Goal: Information Seeking & Learning: Learn about a topic

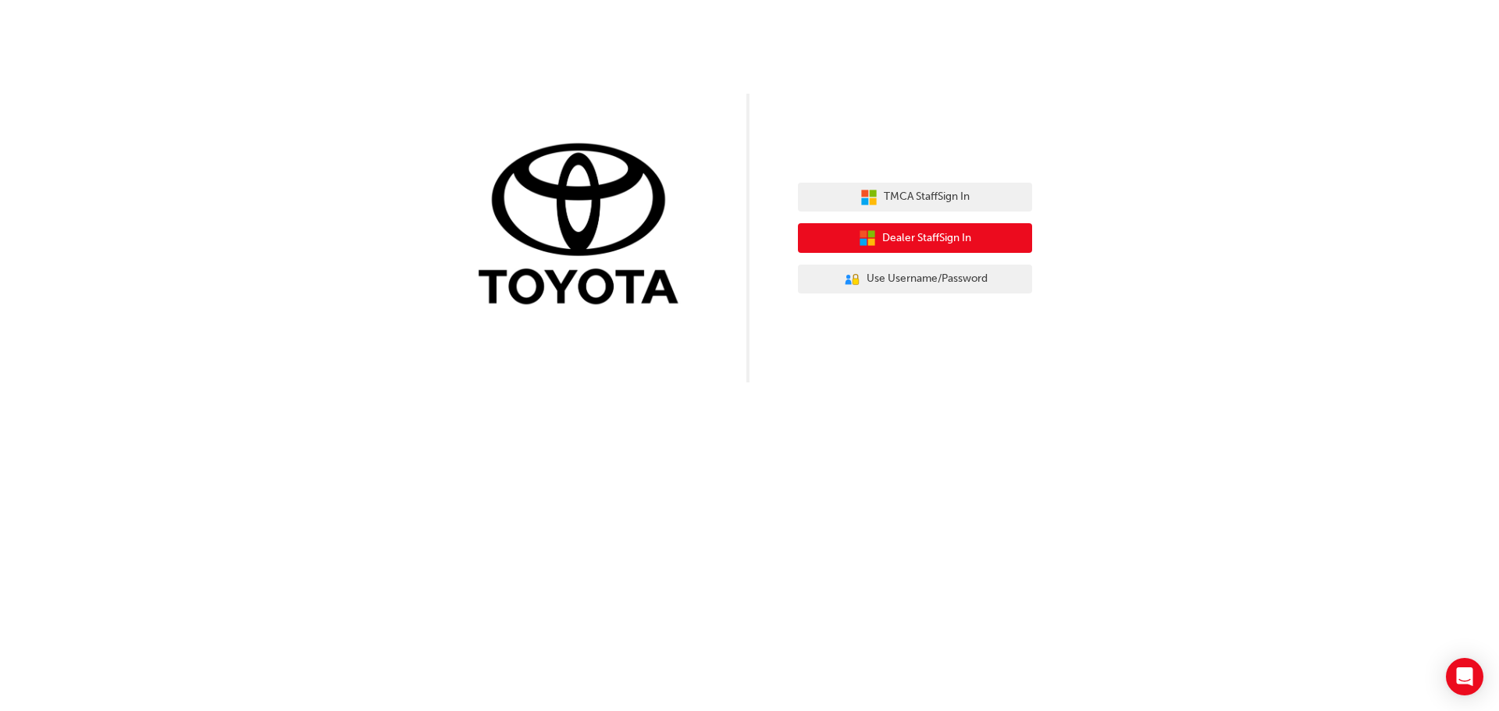
click at [915, 234] on span "Dealer Staff Sign In" at bounding box center [926, 239] width 89 height 18
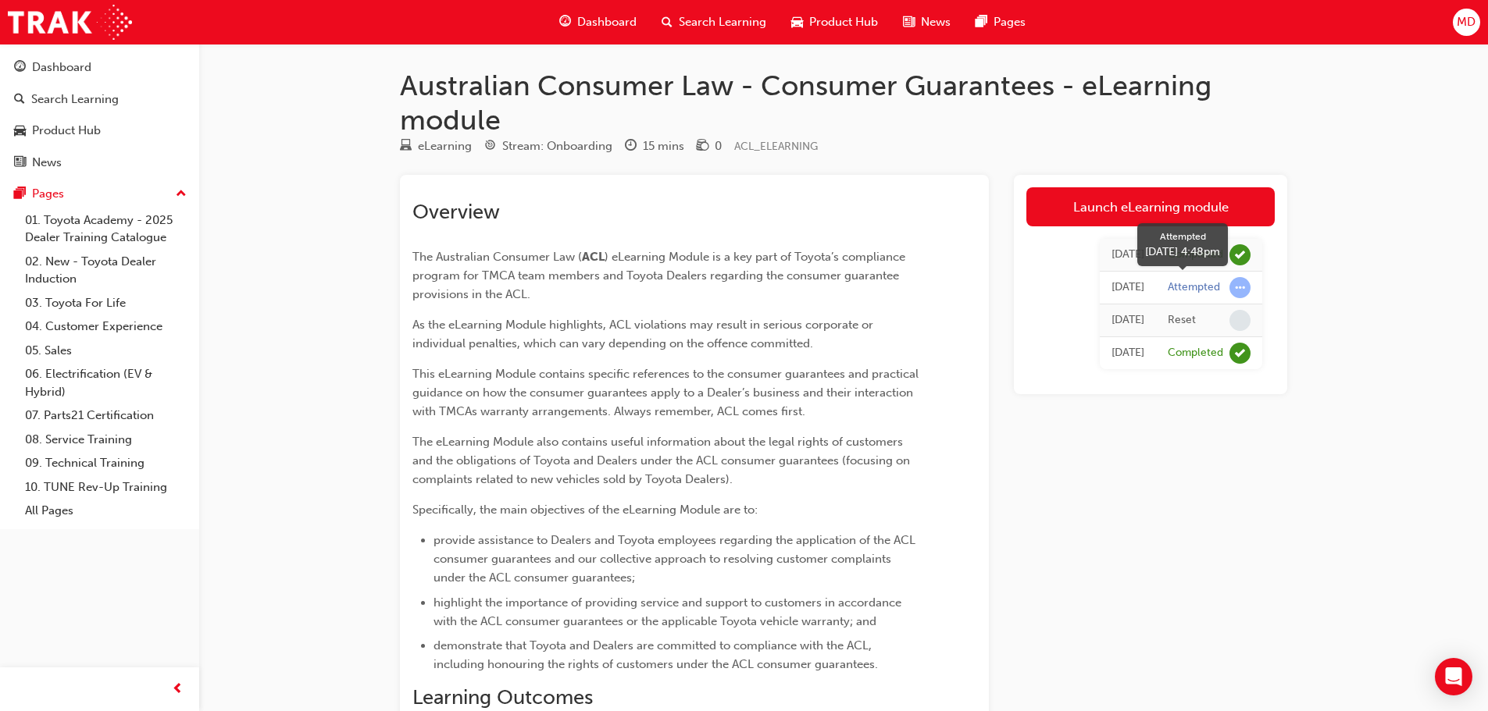
click at [1241, 292] on span "learningRecordVerb_ATTEMPT-icon" at bounding box center [1239, 287] width 21 height 21
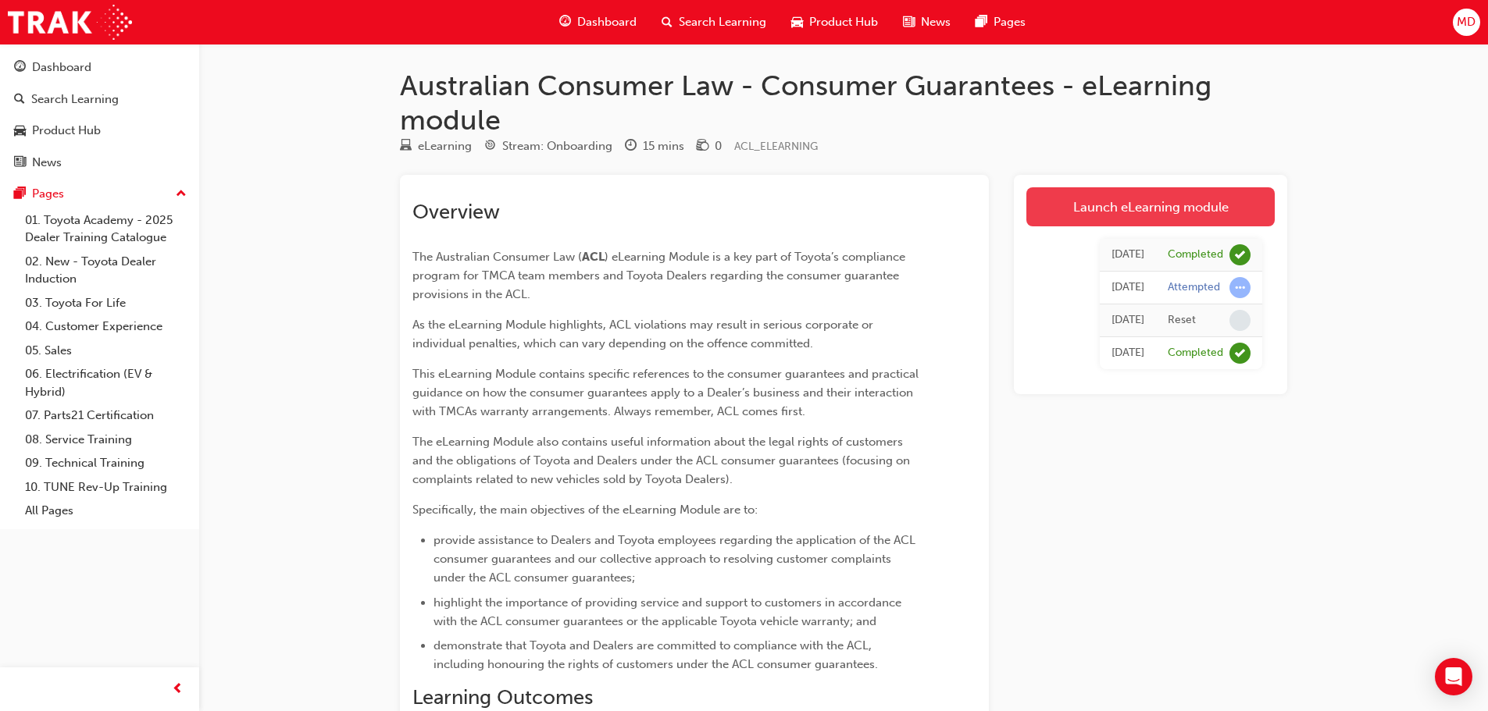
click at [1160, 216] on link "Launch eLearning module" at bounding box center [1150, 206] width 248 height 39
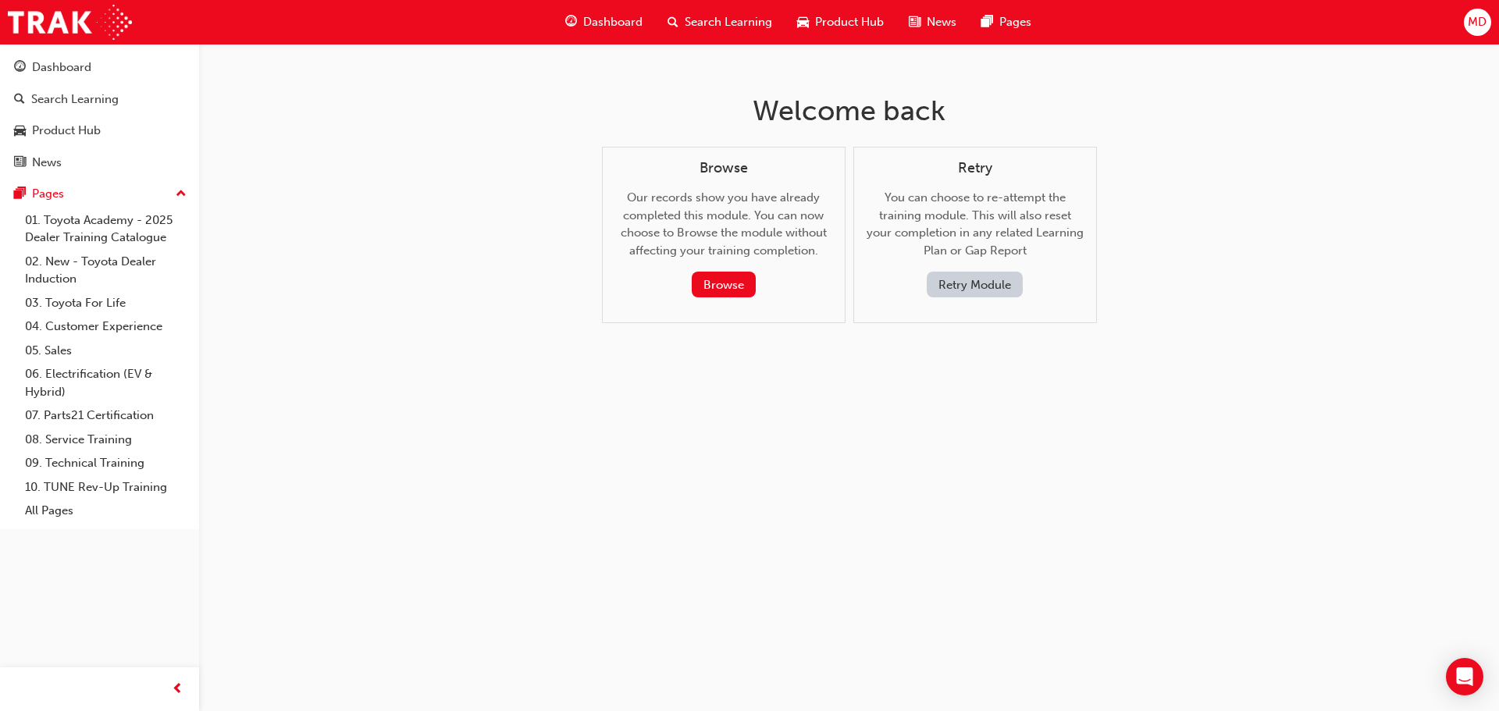
drag, startPoint x: 72, startPoint y: 4, endPoint x: 653, endPoint y: 422, distance: 716.0
click at [653, 422] on div "Welcome back Browse Our records show you have already completed this module. Yo…" at bounding box center [749, 355] width 1499 height 711
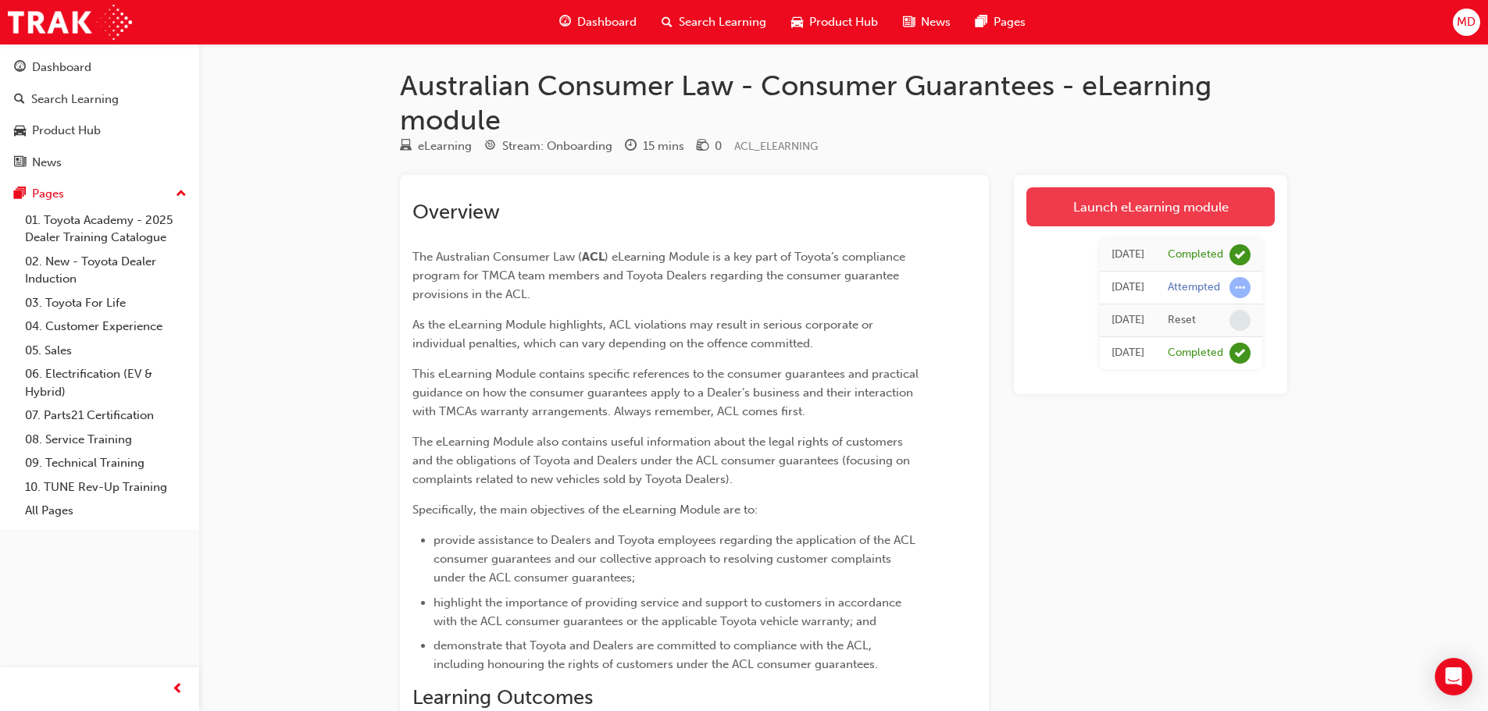
click at [1146, 214] on link "Launch eLearning module" at bounding box center [1150, 206] width 248 height 39
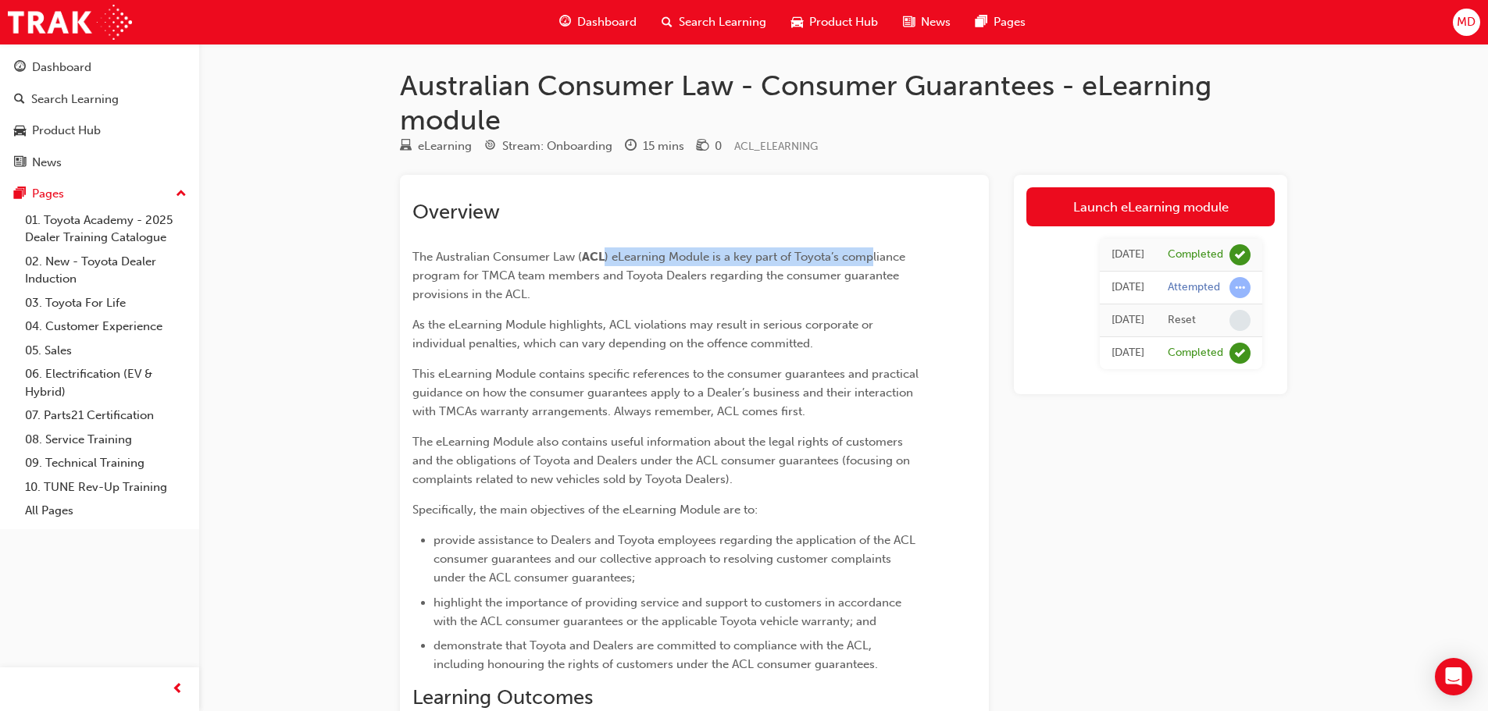
drag, startPoint x: 604, startPoint y: 253, endPoint x: 869, endPoint y: 264, distance: 265.7
click at [869, 264] on span ") eLearning Module is a key part of Toyota’s compliance program for TMCA team m…" at bounding box center [660, 276] width 496 height 52
drag, startPoint x: 821, startPoint y: 322, endPoint x: 626, endPoint y: 311, distance: 195.5
click at [812, 326] on span "As the eLearning Module highlights, ACL violations may result in serious corpor…" at bounding box center [644, 334] width 464 height 33
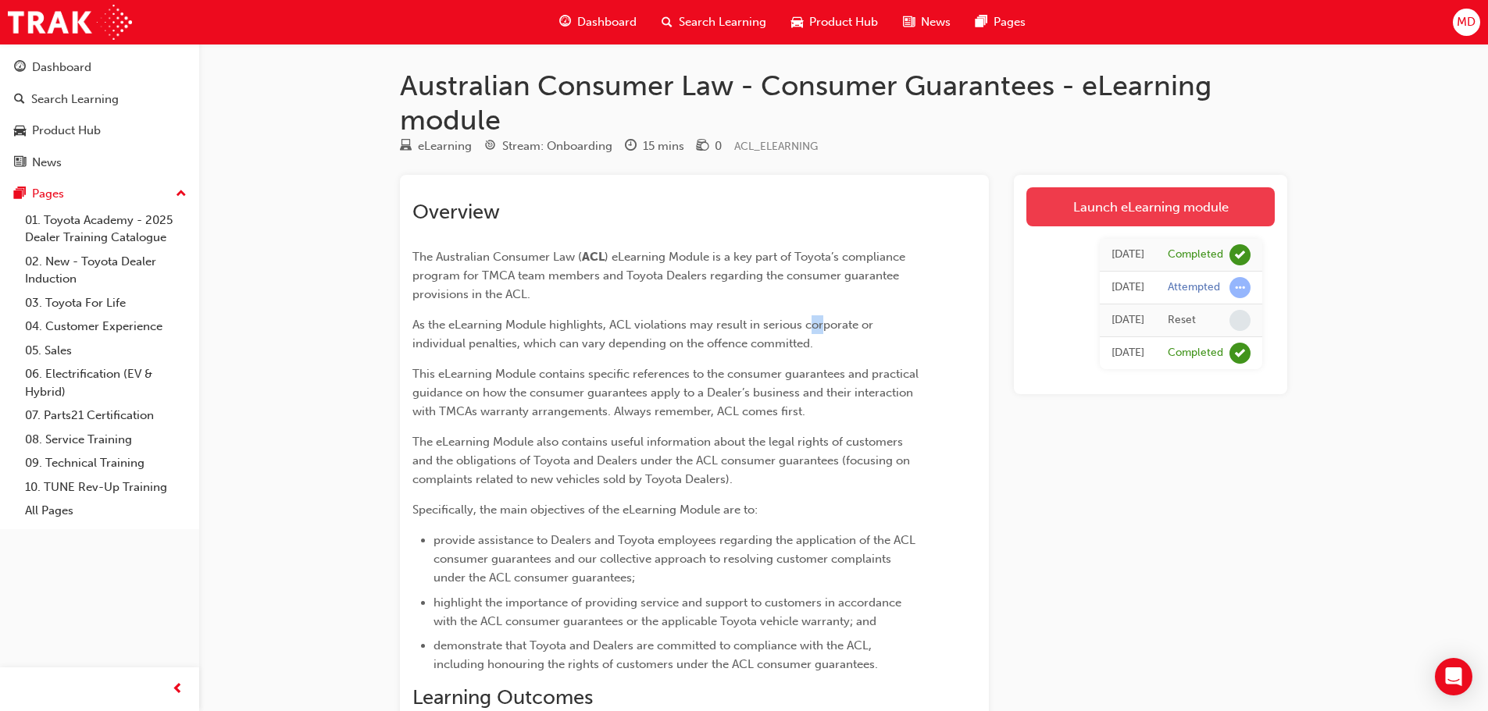
click at [1096, 198] on link "Launch eLearning module" at bounding box center [1150, 206] width 248 height 39
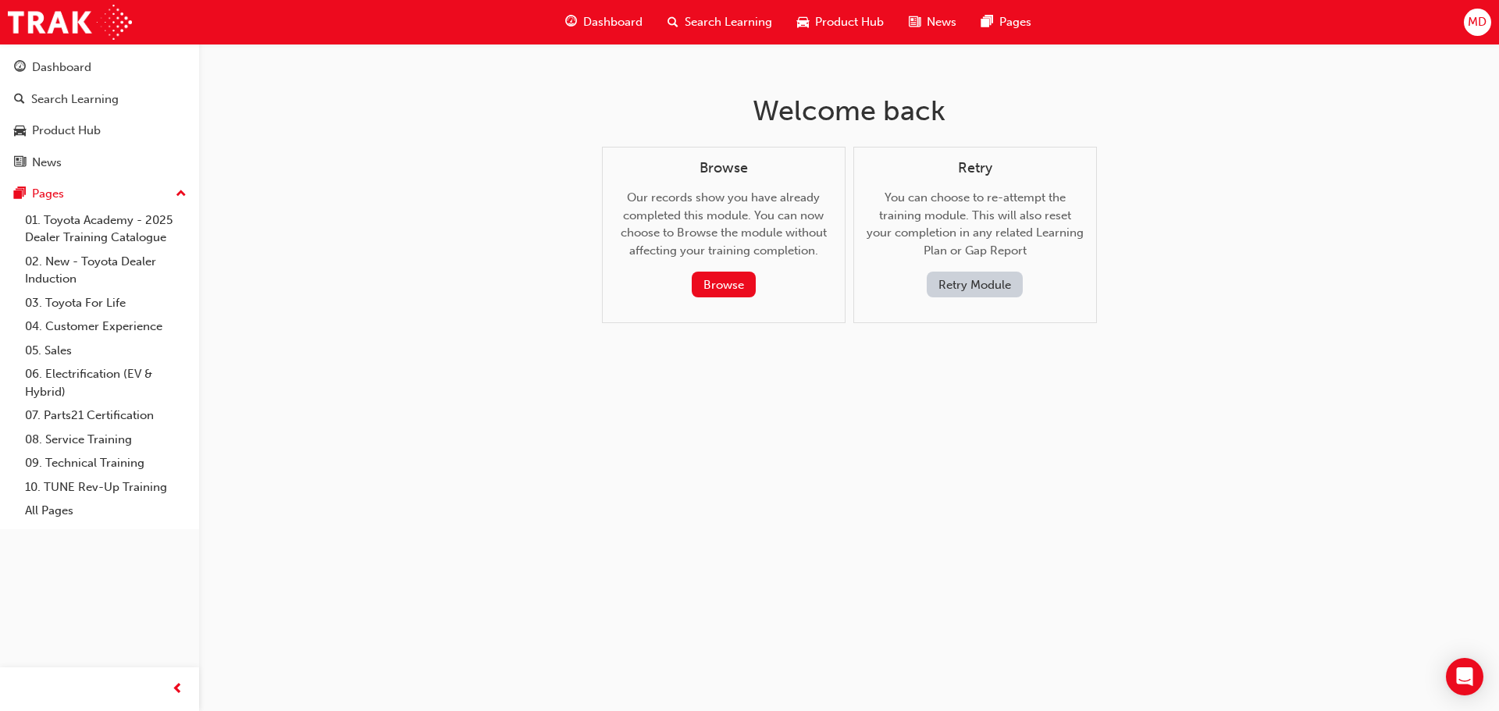
click at [974, 292] on button "Retry Module" at bounding box center [975, 285] width 96 height 26
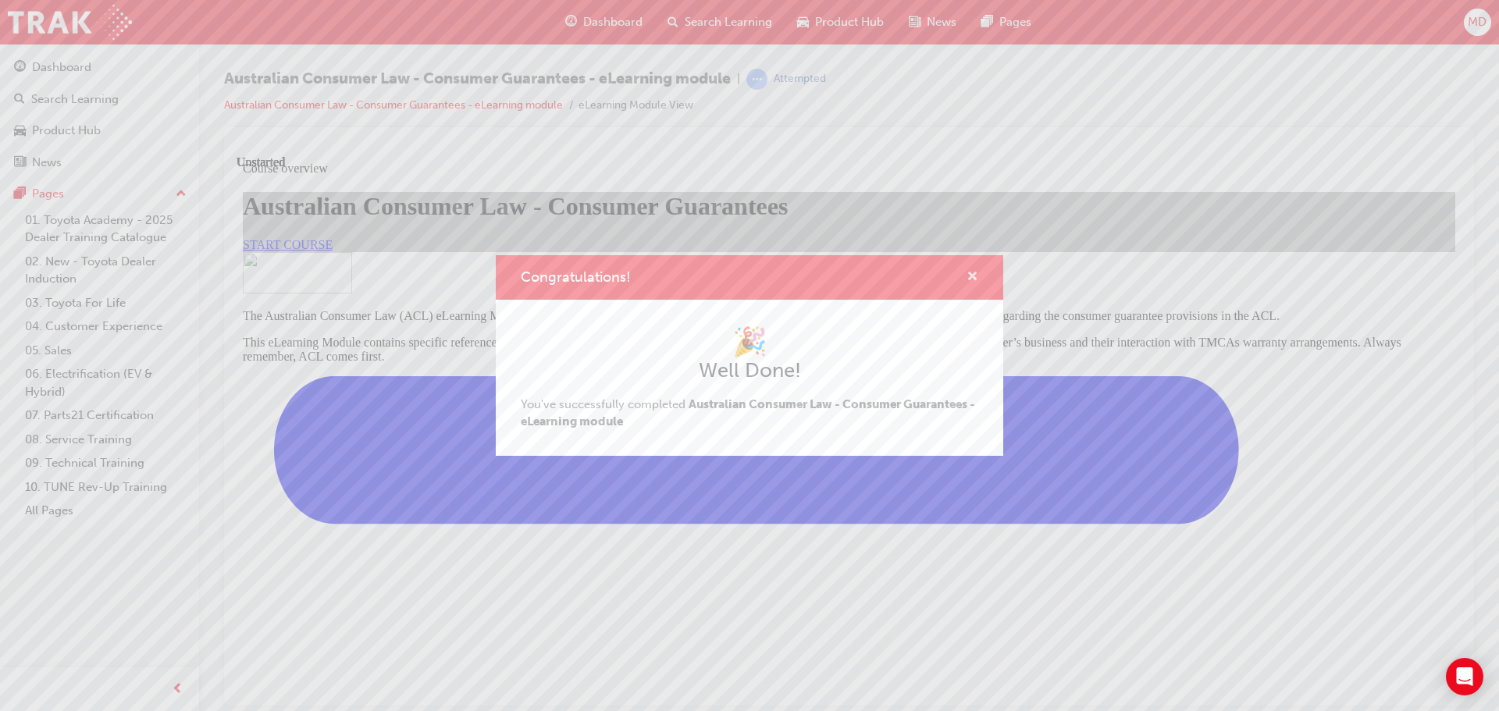
click at [973, 277] on span "cross-icon" at bounding box center [973, 278] width 12 height 14
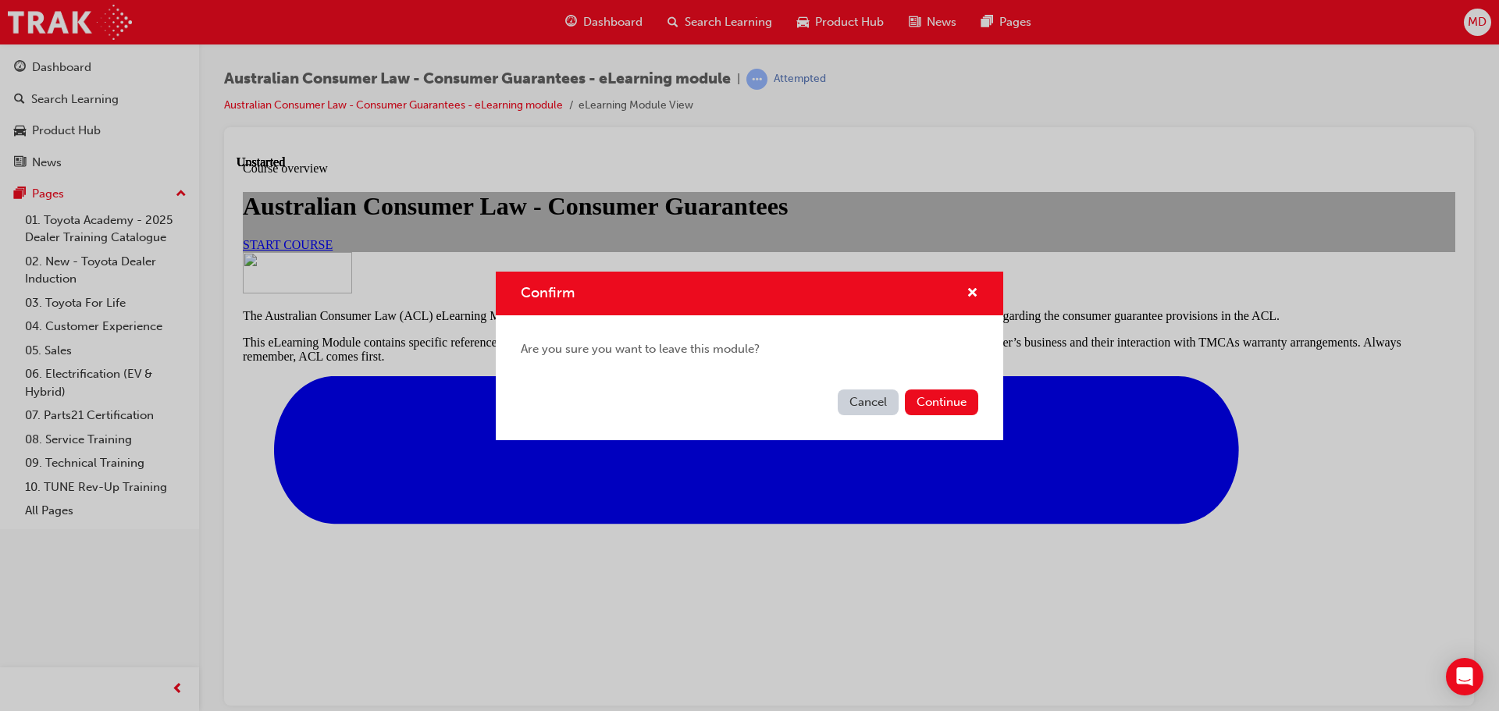
drag, startPoint x: 944, startPoint y: 398, endPoint x: 846, endPoint y: 414, distance: 99.6
click at [859, 520] on div "Confirm Are you sure you want to leave this module? Cancel Continue" at bounding box center [749, 355] width 1499 height 711
click at [941, 408] on button "Continue" at bounding box center [941, 403] width 73 height 26
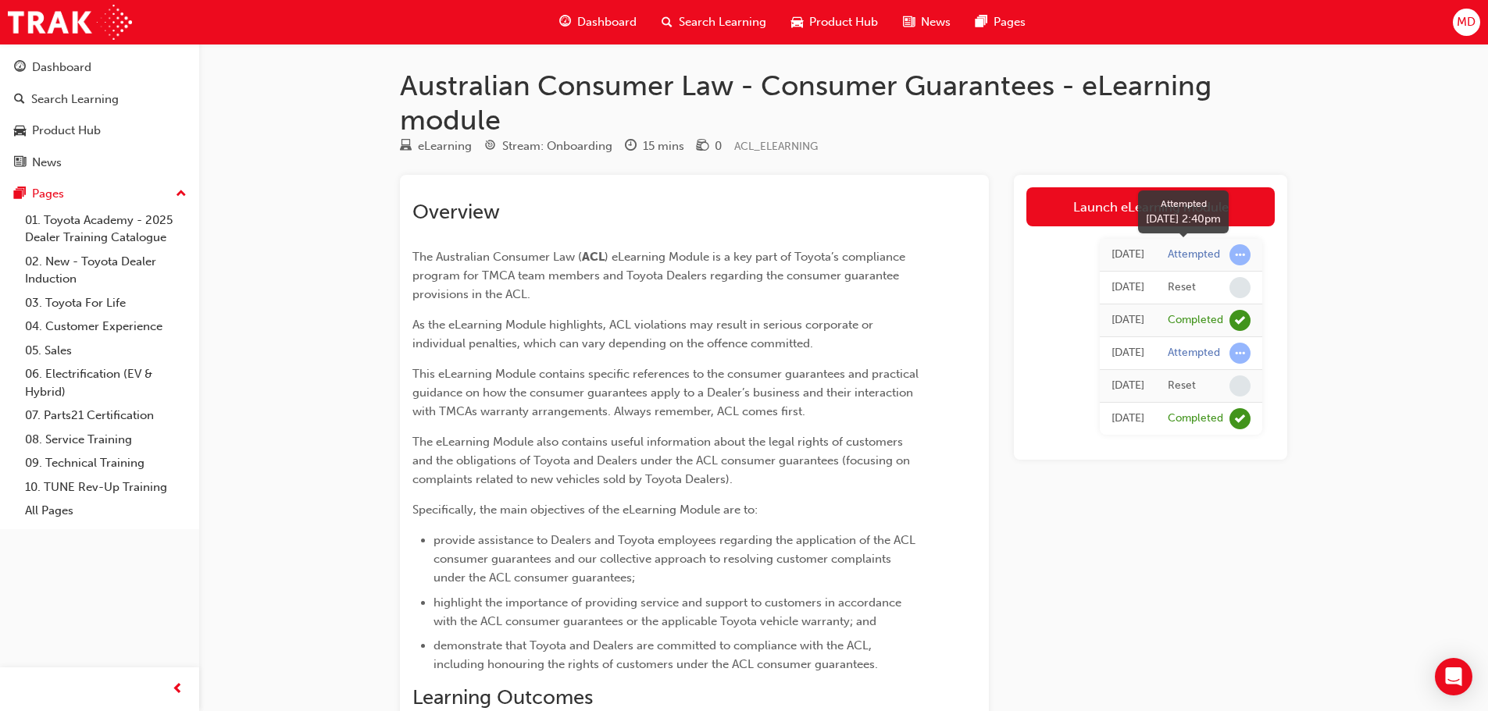
click at [1238, 254] on span "learningRecordVerb_ATTEMPT-icon" at bounding box center [1239, 254] width 21 height 21
click at [1243, 287] on span "learningRecordVerb_NONE-icon" at bounding box center [1239, 287] width 21 height 21
click at [1238, 253] on span "learningRecordVerb_ATTEMPT-icon" at bounding box center [1239, 254] width 21 height 21
click at [1246, 279] on span "learningRecordVerb_NONE-icon" at bounding box center [1239, 287] width 21 height 21
click at [1243, 245] on span "learningRecordVerb_ATTEMPT-icon" at bounding box center [1239, 254] width 21 height 21
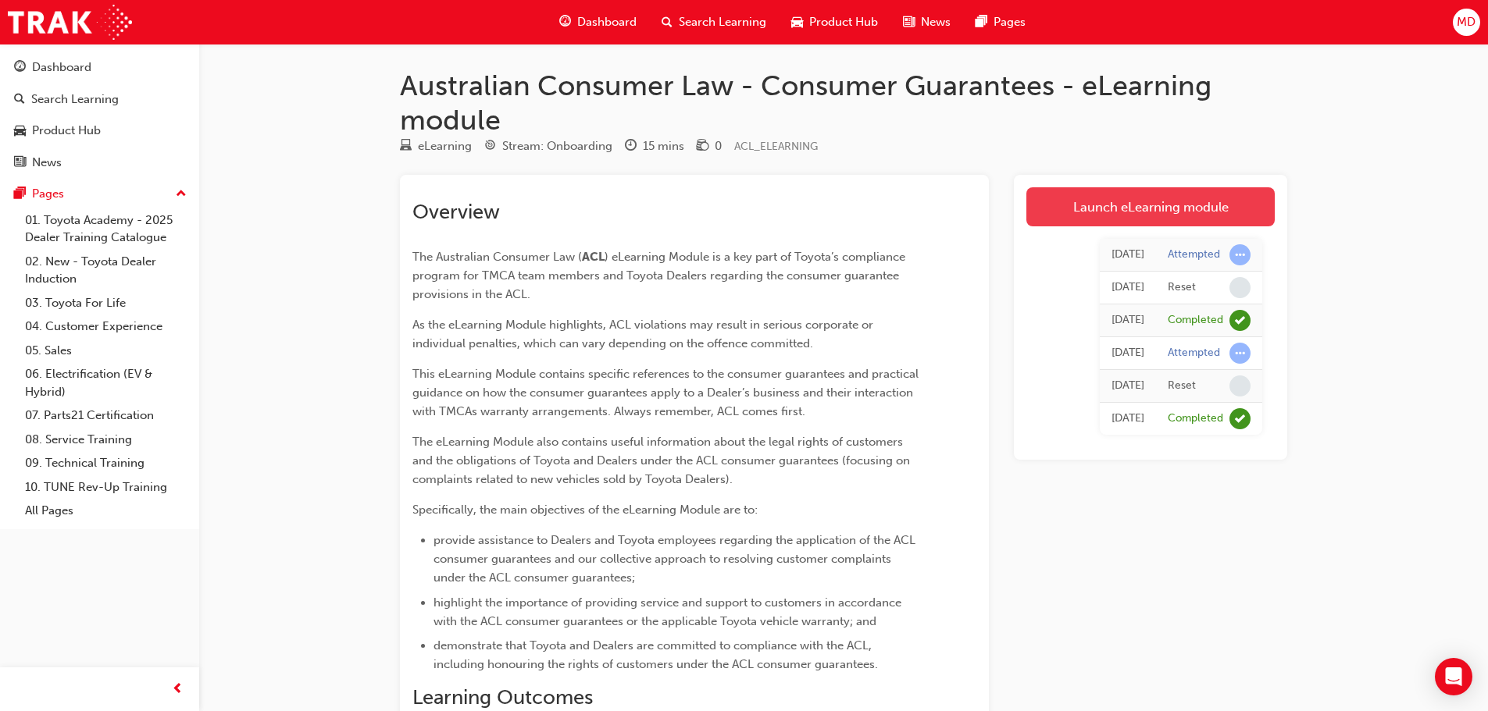
click at [1160, 196] on link "Launch eLearning module" at bounding box center [1150, 206] width 248 height 39
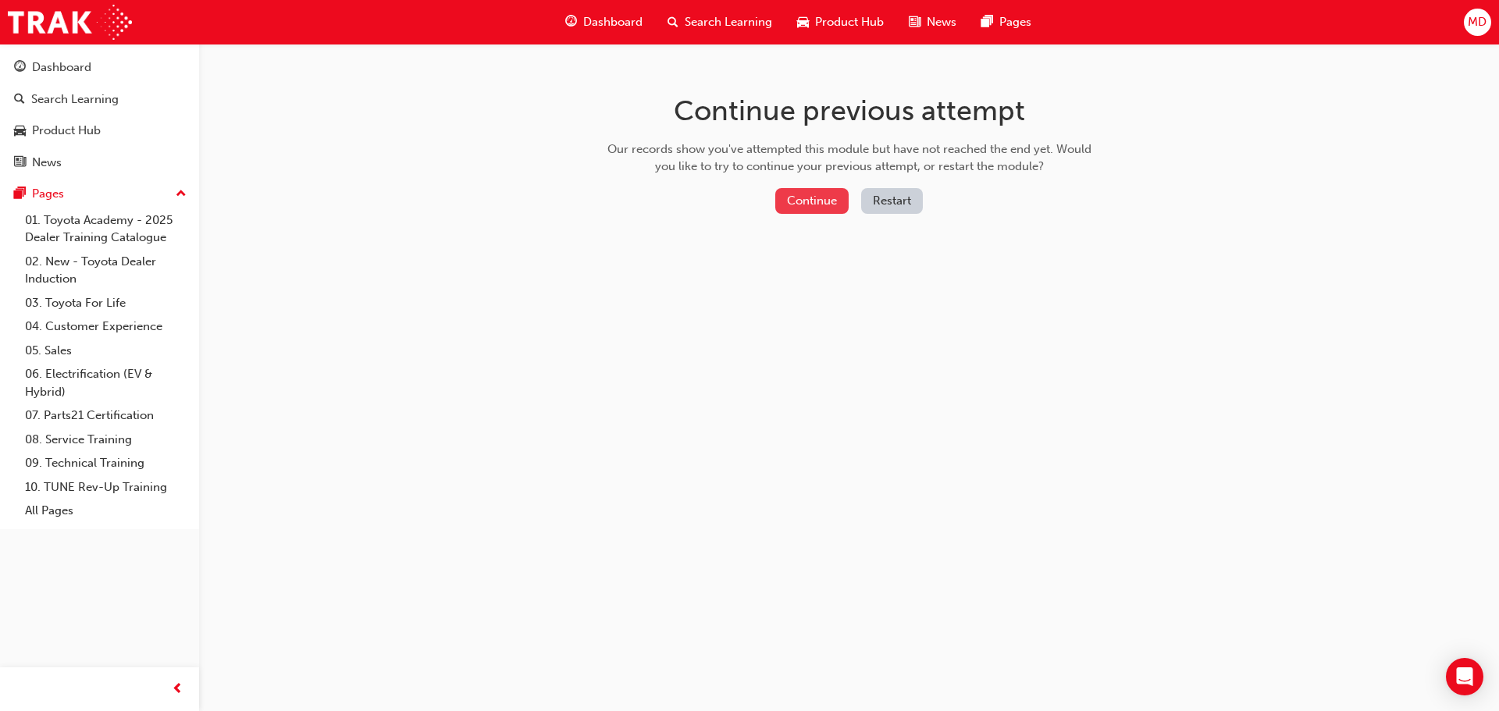
click at [818, 200] on button "Continue" at bounding box center [811, 201] width 73 height 26
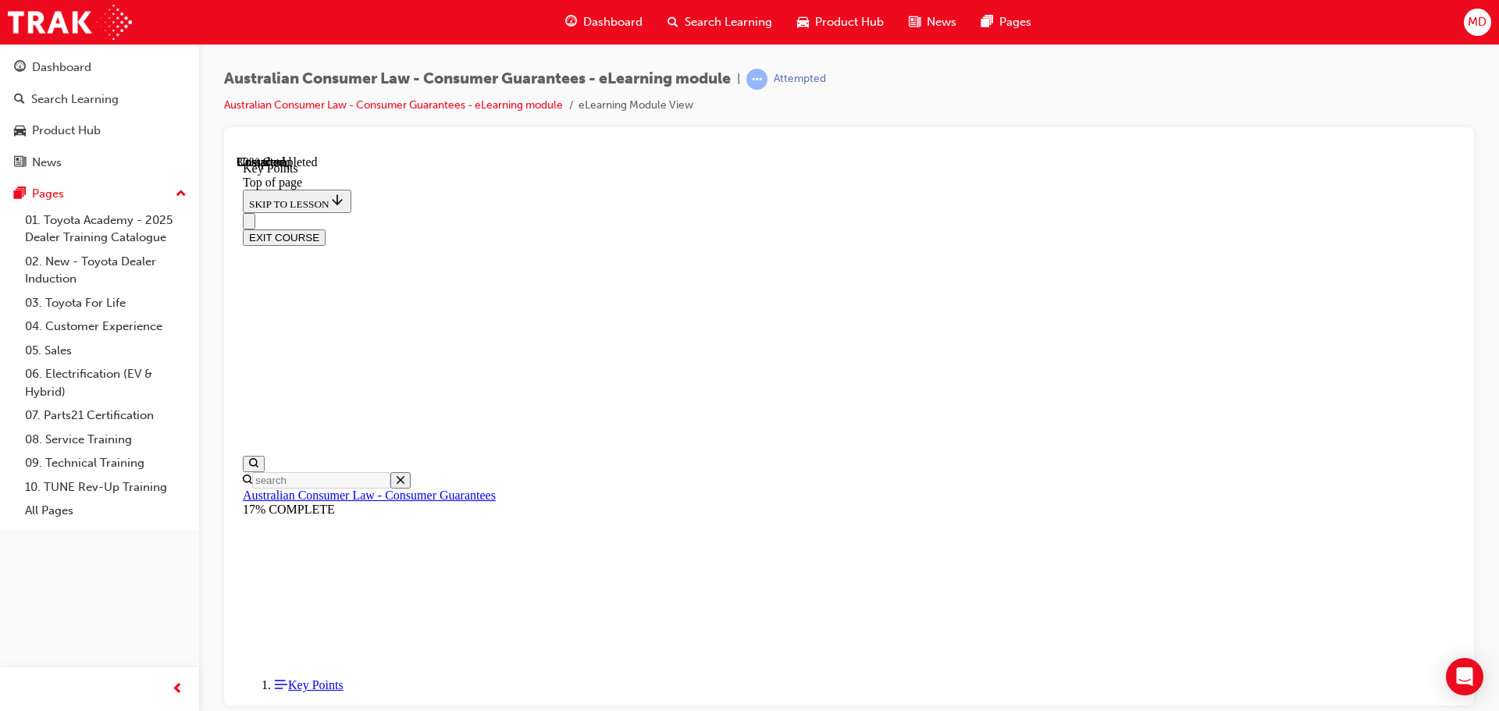
scroll to position [690, 0]
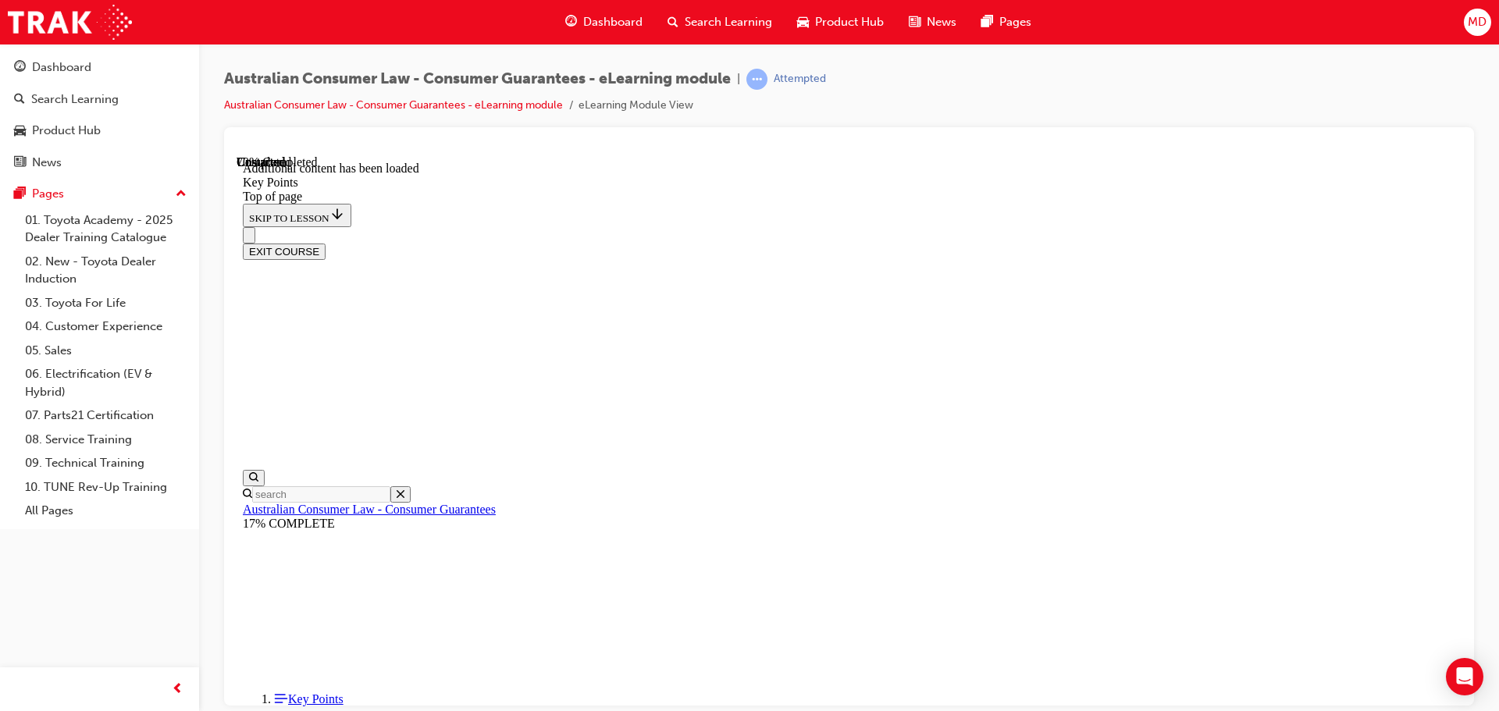
scroll to position [2042, 0]
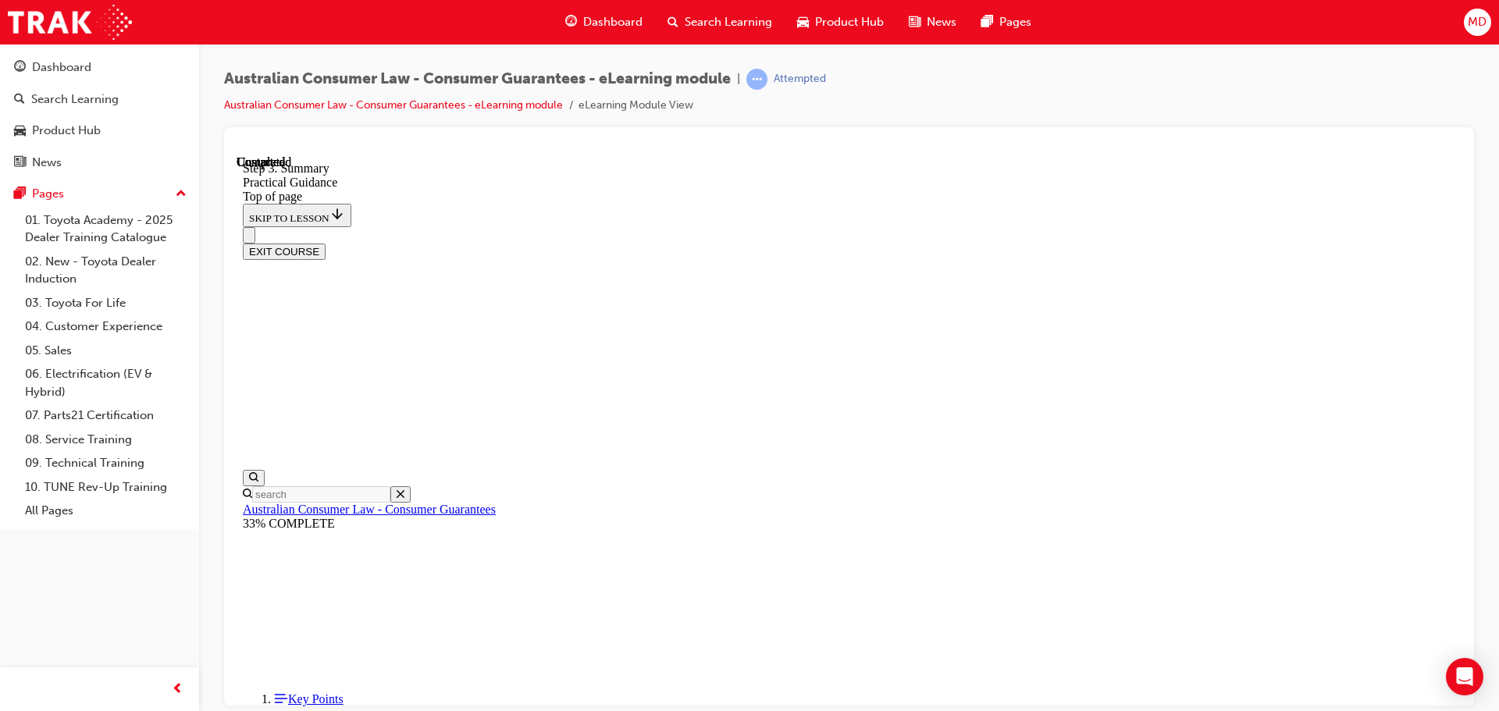
scroll to position [48, 0]
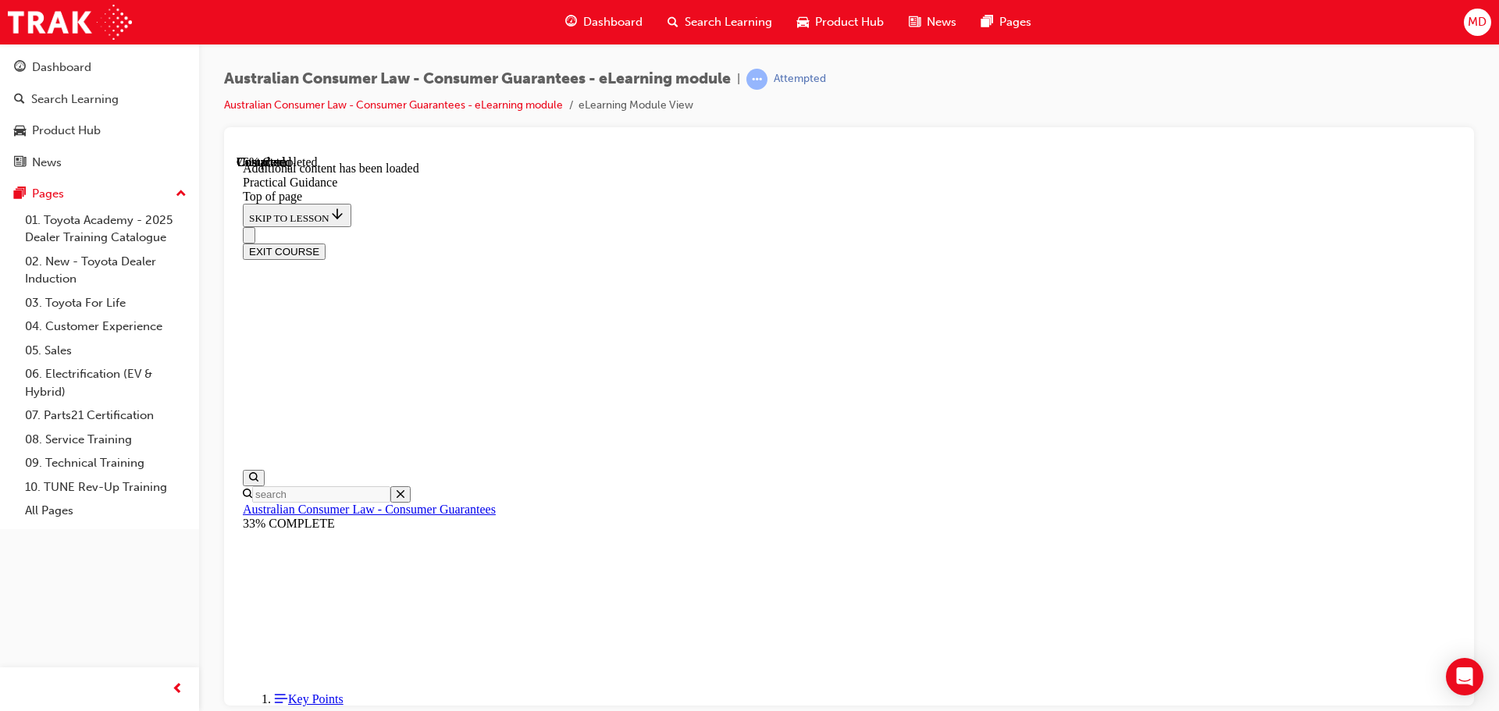
scroll to position [2820, 0]
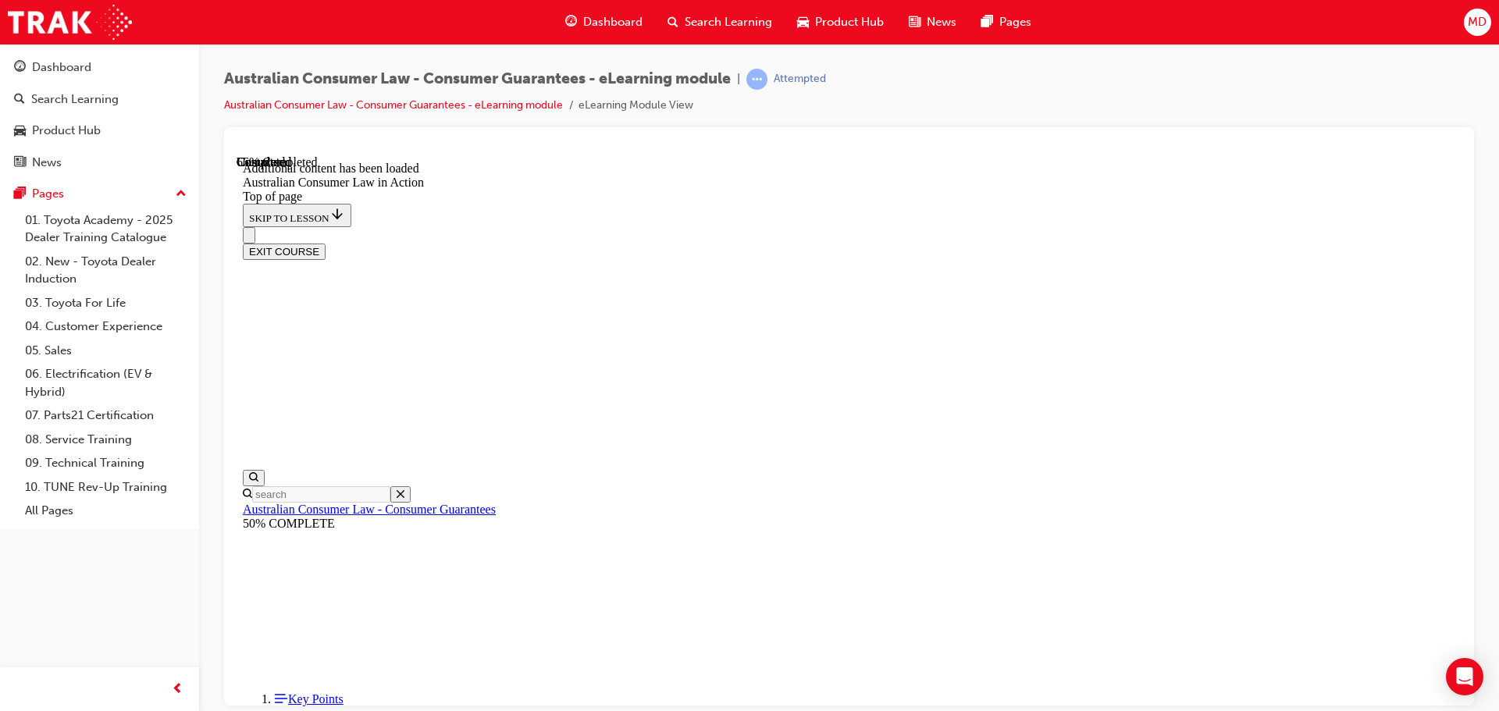
scroll to position [2292, 0]
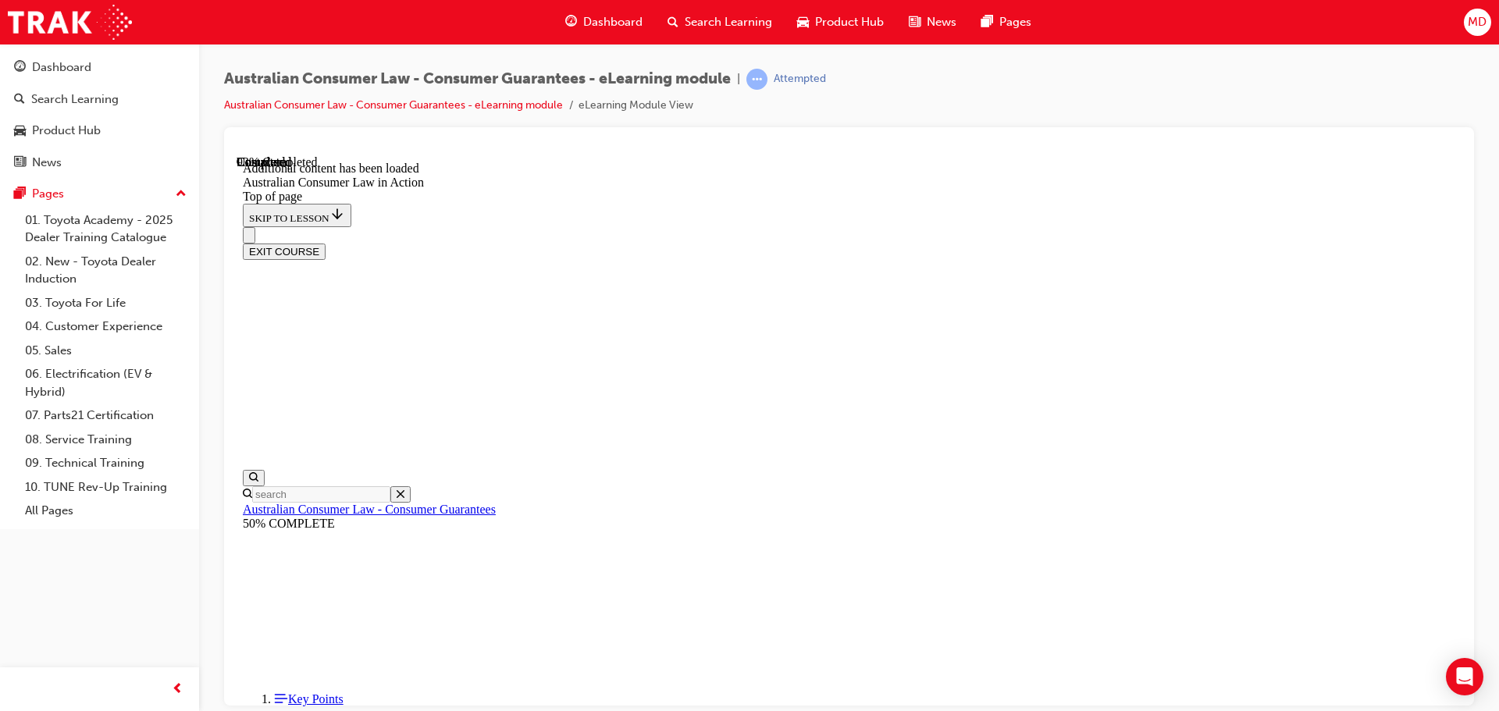
click at [964, 136] on div at bounding box center [849, 416] width 1250 height 579
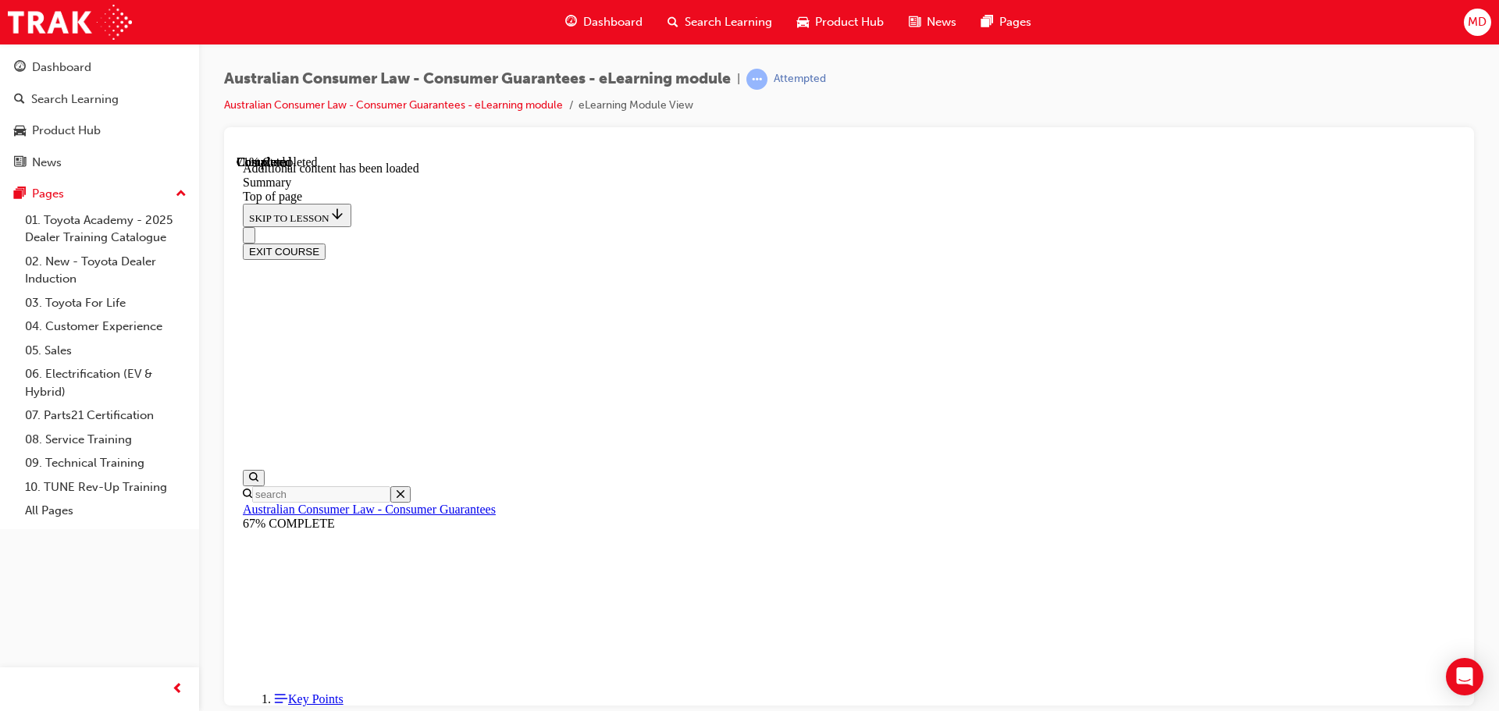
scroll to position [1128, 0]
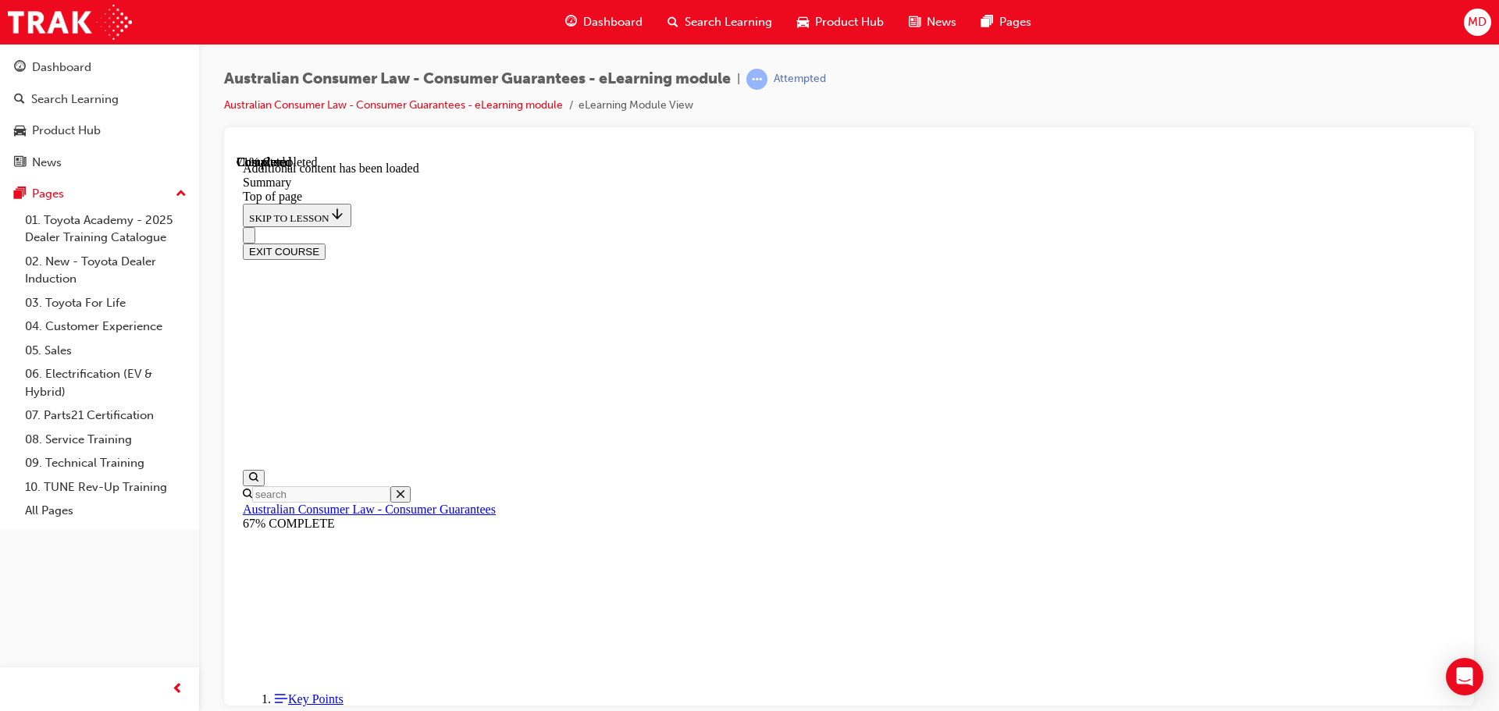
scroll to position [69, 0]
drag, startPoint x: 1231, startPoint y: 649, endPoint x: 1207, endPoint y: 634, distance: 28.4
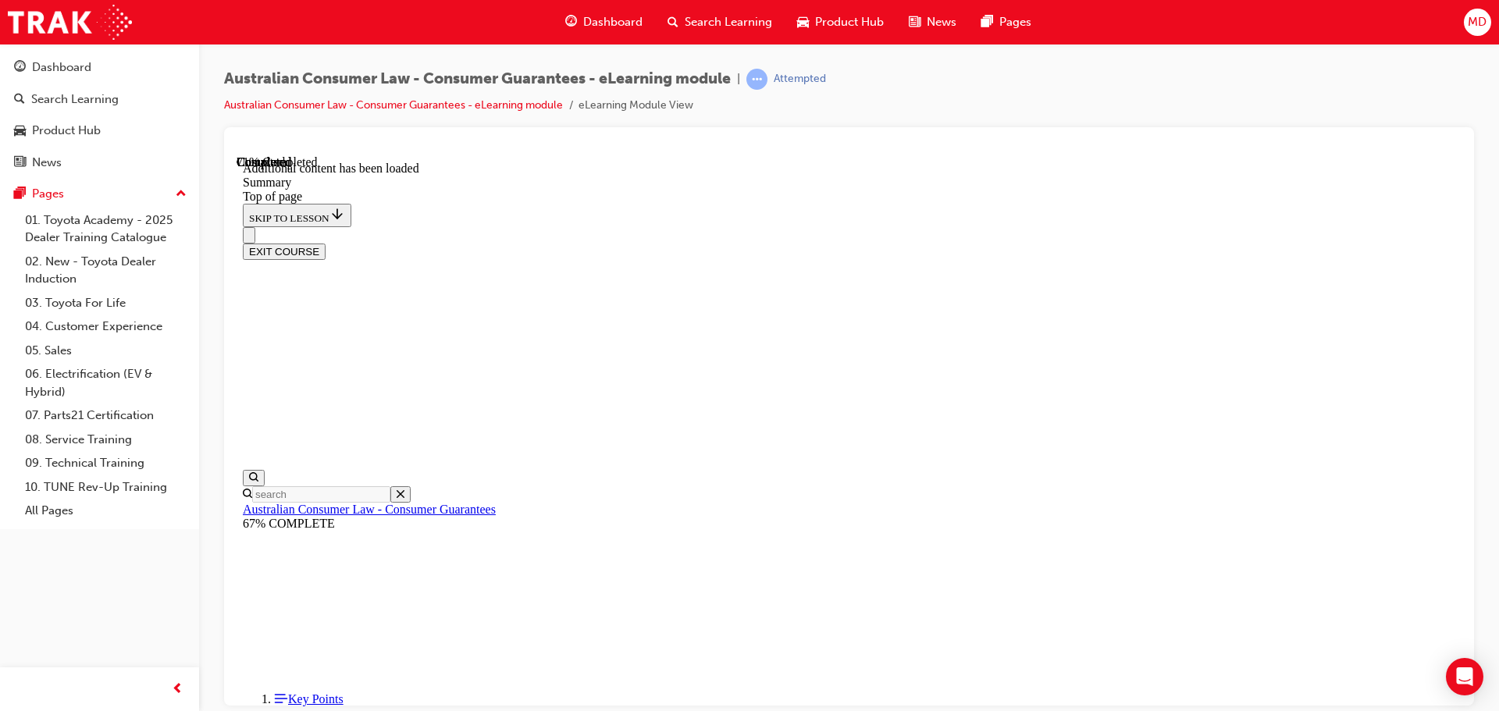
scroll to position [0, 0]
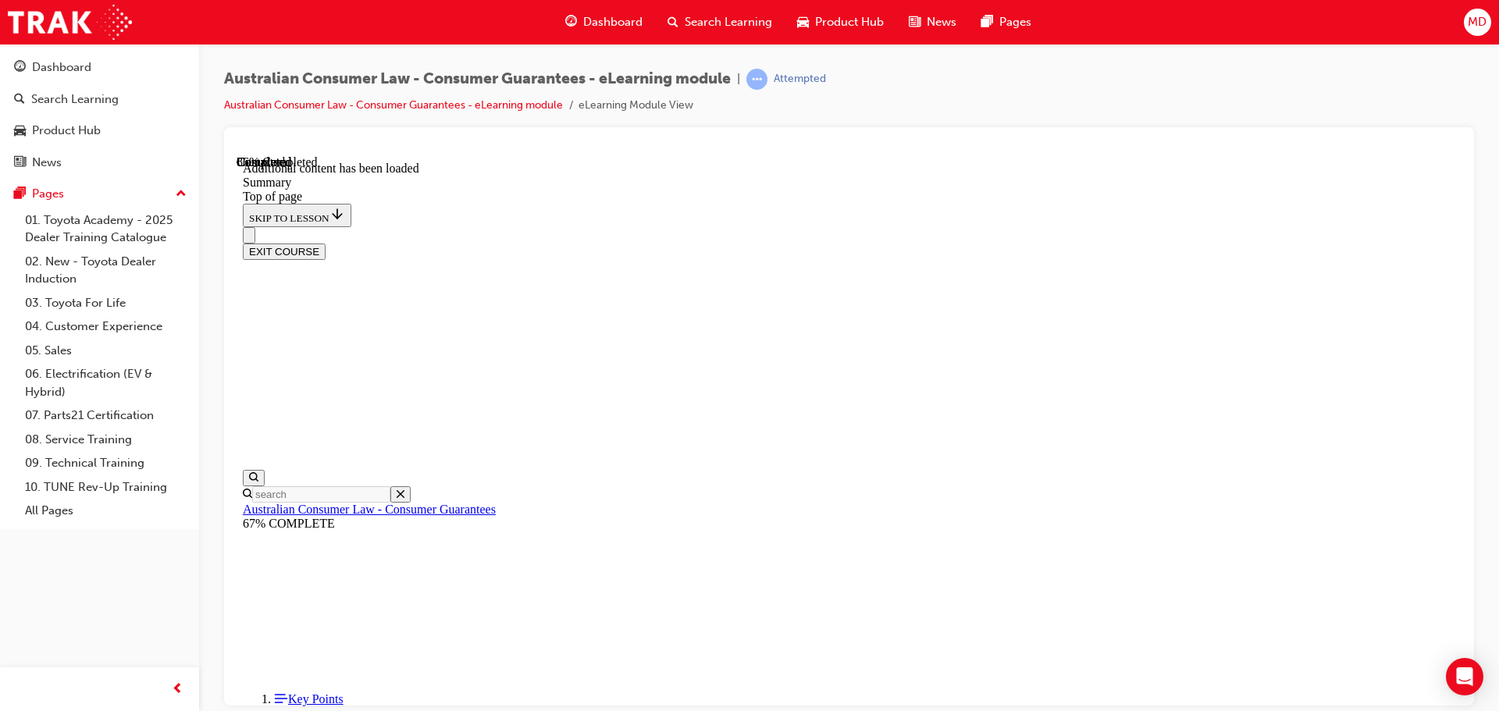
scroll to position [1537, 0]
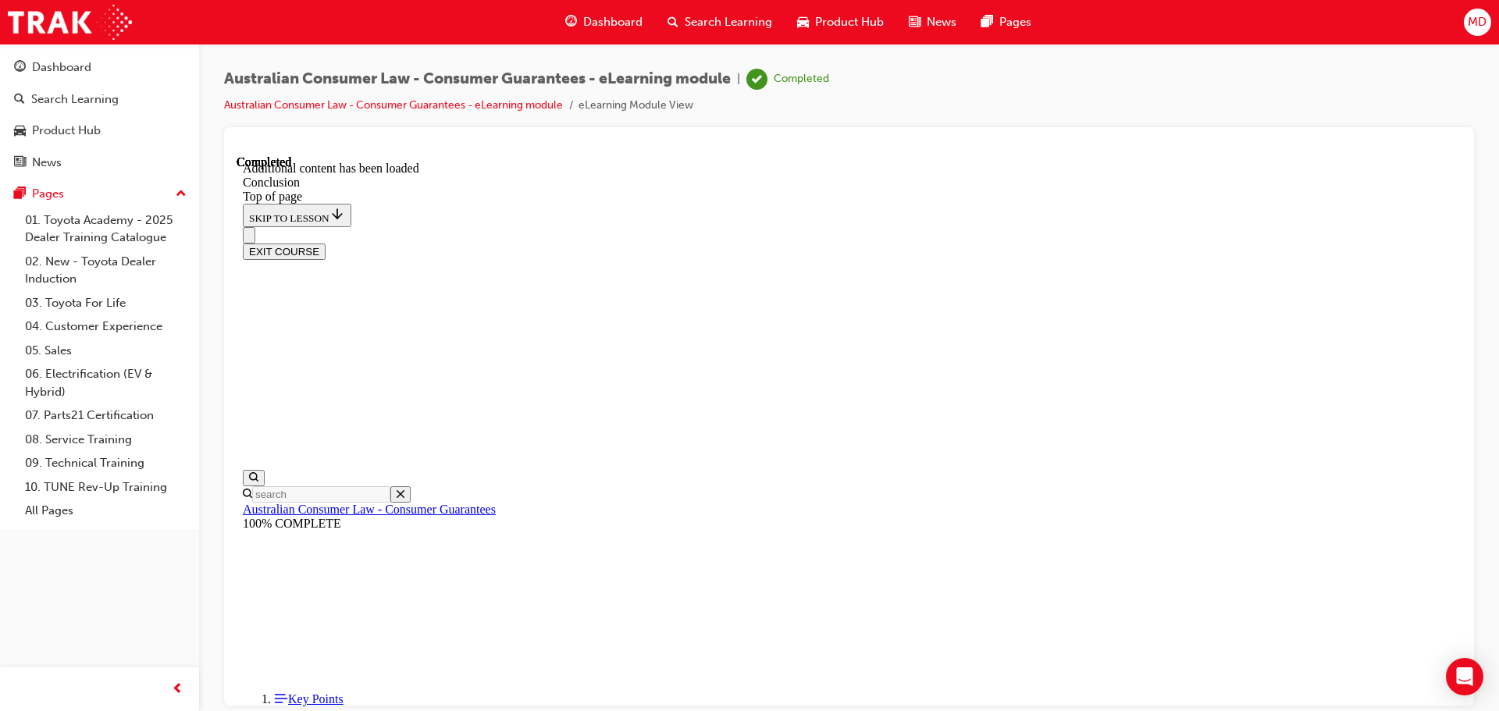
scroll to position [125, 0]
click at [326, 243] on button "EXIT COURSE" at bounding box center [284, 251] width 83 height 16
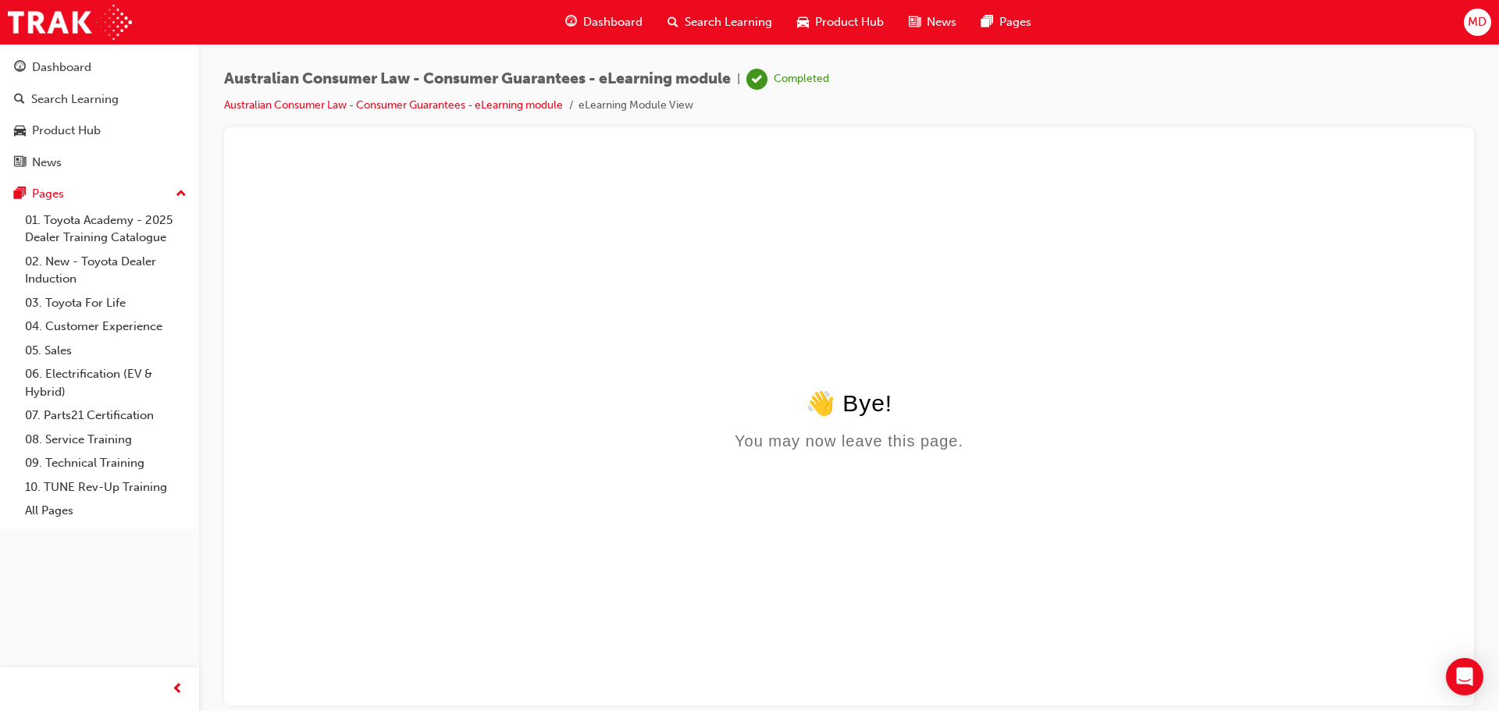
scroll to position [0, 0]
click at [871, 406] on div "👋 Bye!" at bounding box center [849, 402] width 1213 height 27
drag, startPoint x: 853, startPoint y: 452, endPoint x: 1102, endPoint y: 471, distance: 249.0
click at [906, 450] on div "You may now leave this page." at bounding box center [849, 441] width 1213 height 18
click at [1143, 456] on html "👋 Bye! You may now leave this page." at bounding box center [849, 305] width 1225 height 301
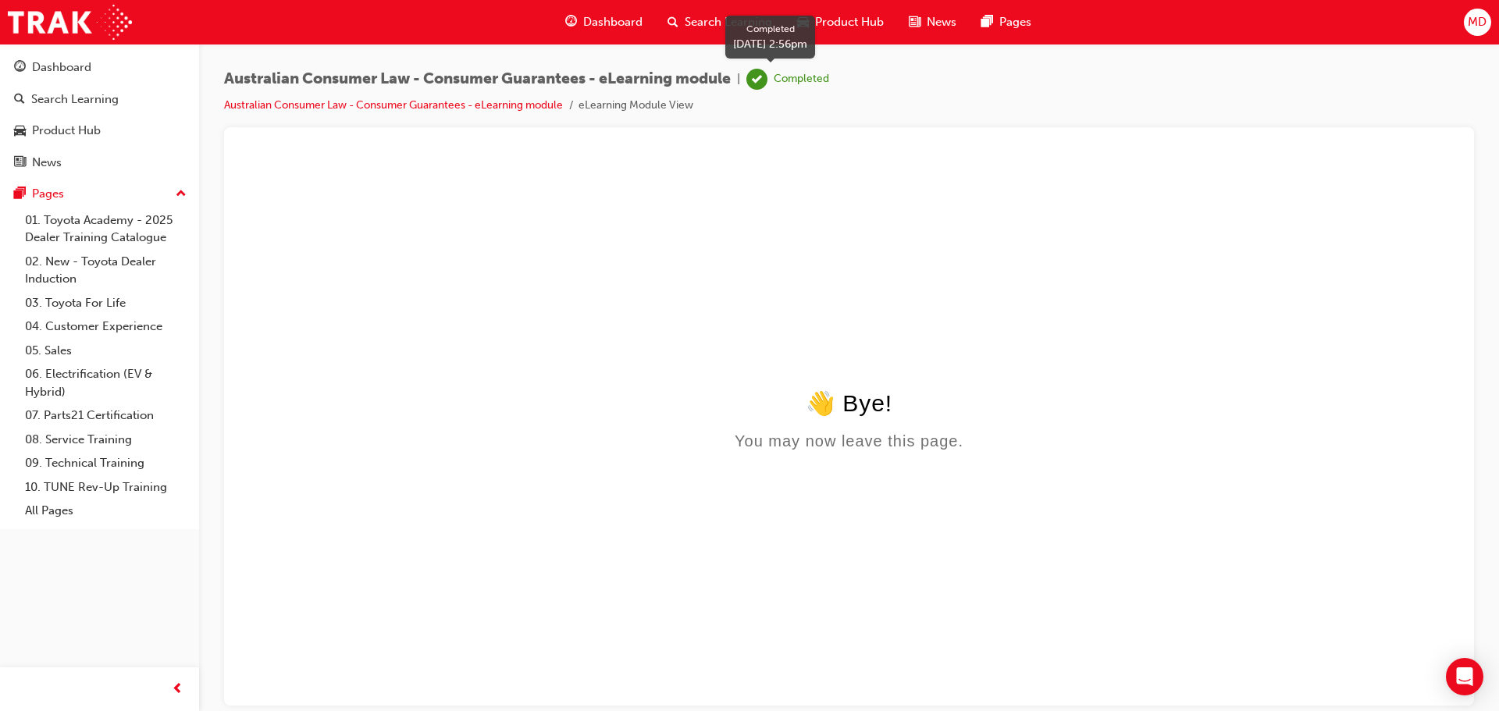
click at [761, 81] on span "learningRecordVerb_COMPLETE-icon" at bounding box center [756, 79] width 21 height 21
click at [842, 76] on div "Australian Consumer Law - Consumer Guarantees - eLearning module | Completed Au…" at bounding box center [849, 98] width 1250 height 59
click at [1453, 672] on div "Open Intercom Messenger" at bounding box center [1465, 677] width 41 height 41
click at [743, 13] on span "Search Learning" at bounding box center [728, 22] width 87 height 18
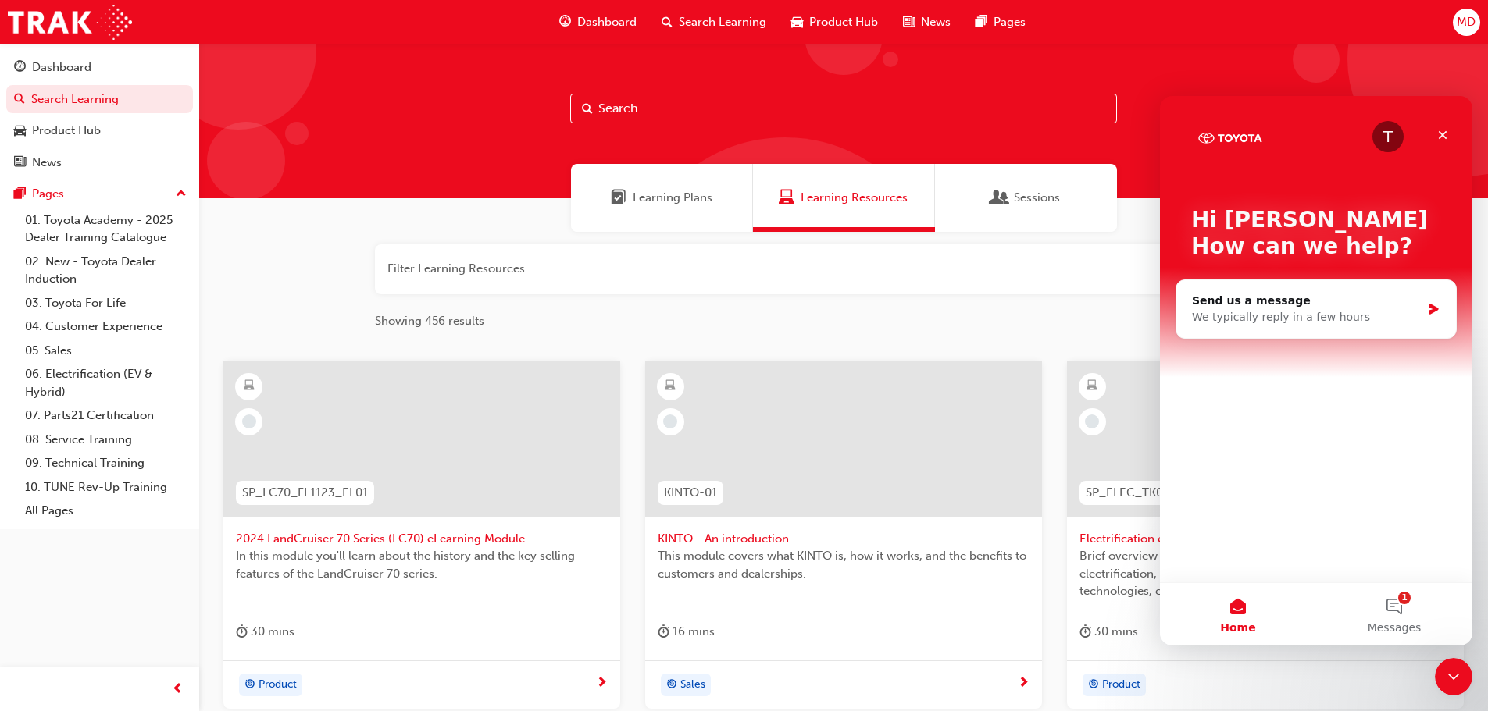
click at [625, 20] on span "Dashboard" at bounding box center [606, 22] width 59 height 18
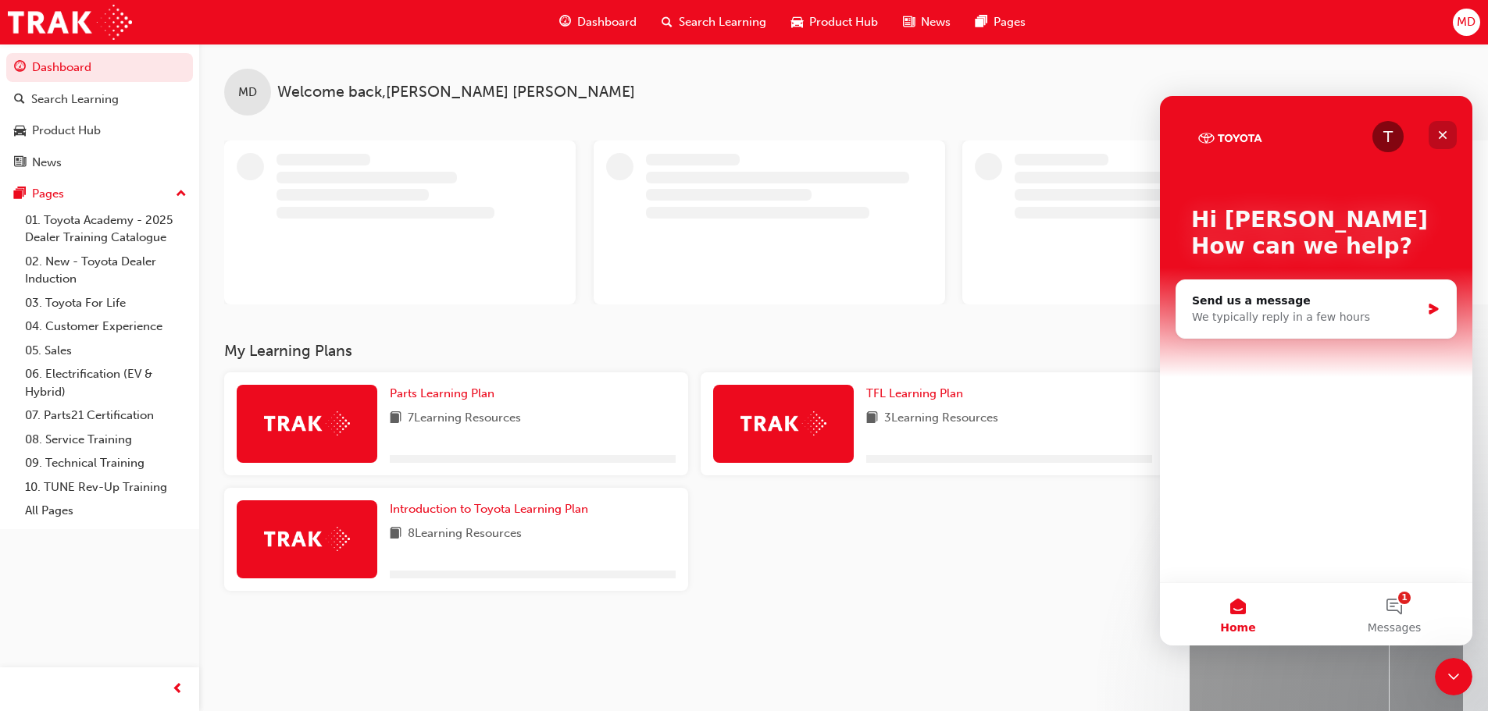
click at [1446, 134] on icon "Close" at bounding box center [1442, 135] width 12 height 12
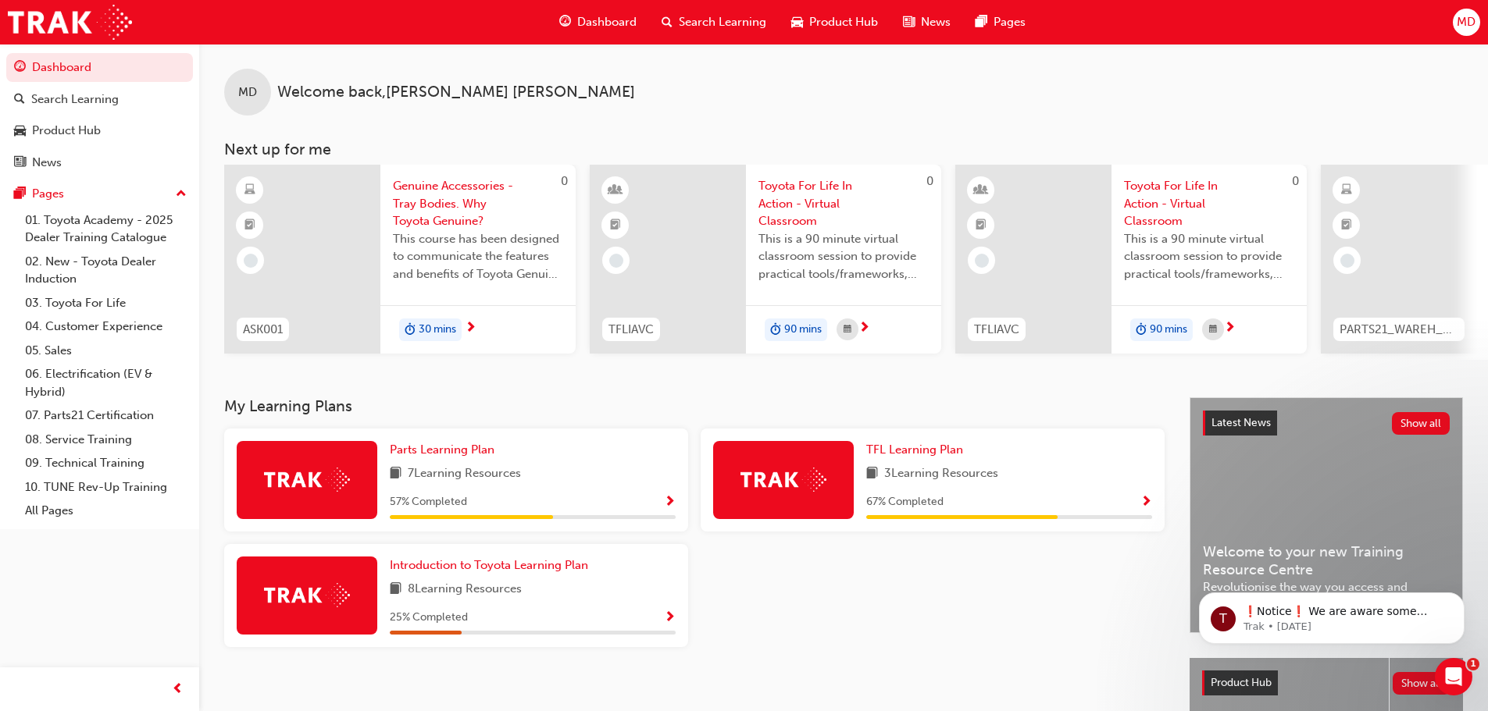
click at [838, 644] on div at bounding box center [932, 602] width 476 height 116
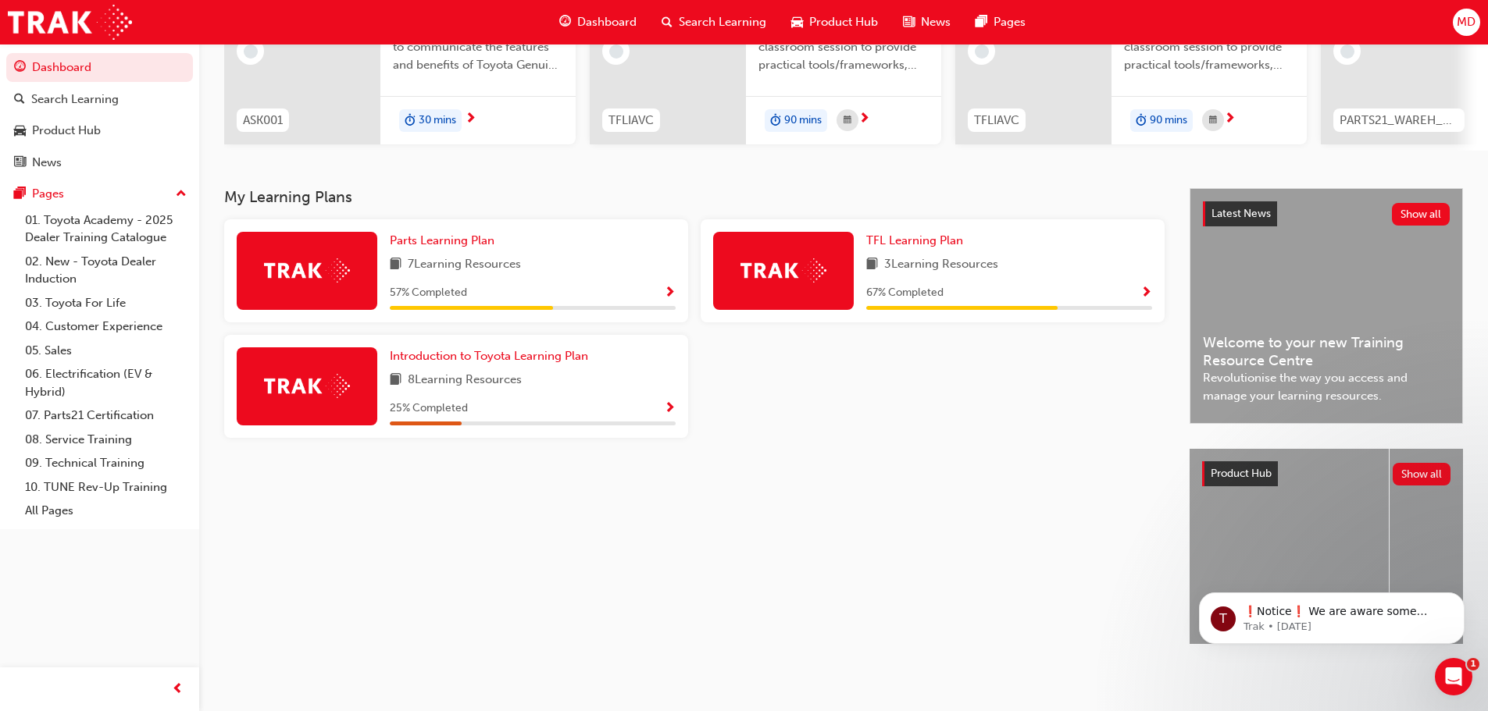
scroll to position [66, 0]
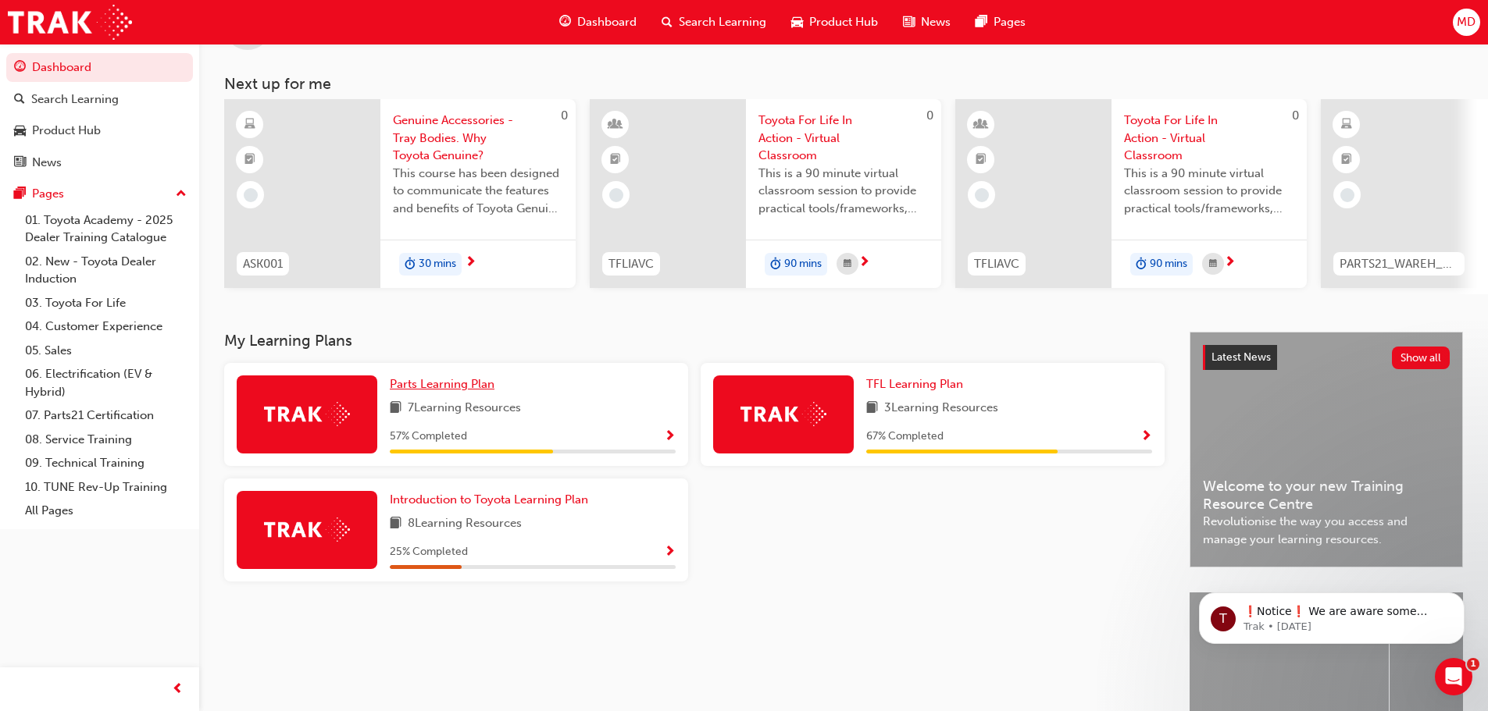
click at [459, 391] on span "Parts Learning Plan" at bounding box center [442, 384] width 105 height 14
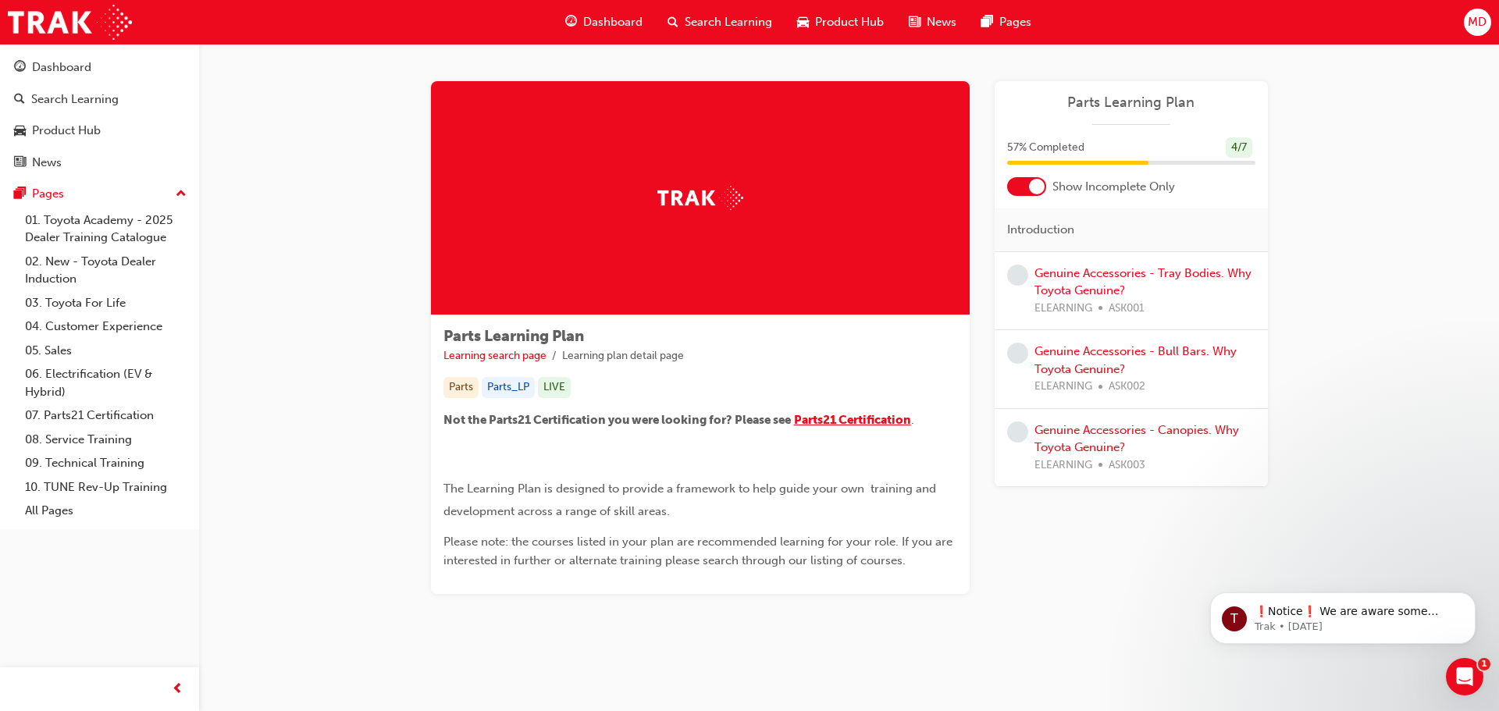
click at [840, 420] on span "Parts21 Certification" at bounding box center [852, 420] width 117 height 14
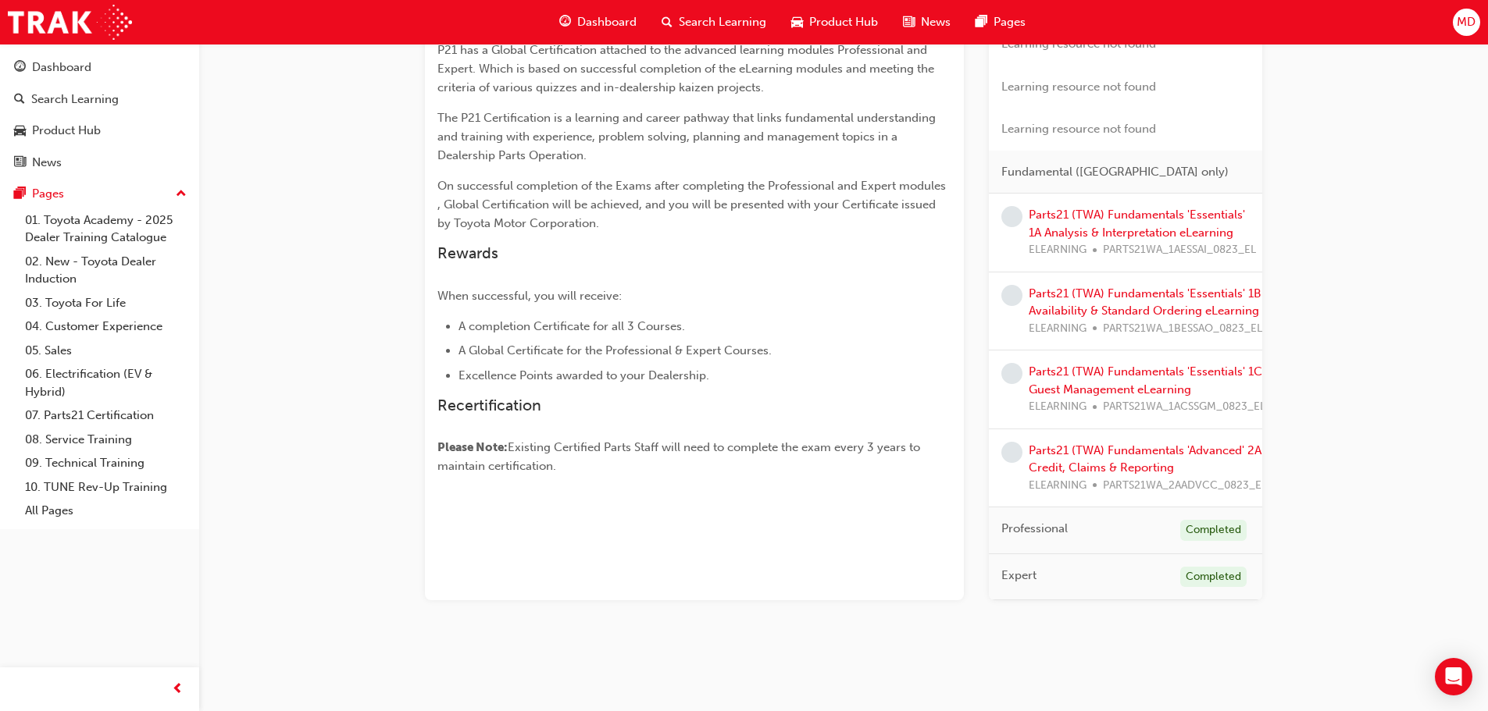
scroll to position [433, 0]
click at [1207, 564] on div "Completed" at bounding box center [1213, 574] width 66 height 21
click at [1023, 564] on span "Expert" at bounding box center [1018, 573] width 35 height 18
click at [1024, 517] on span "Professional" at bounding box center [1034, 526] width 66 height 18
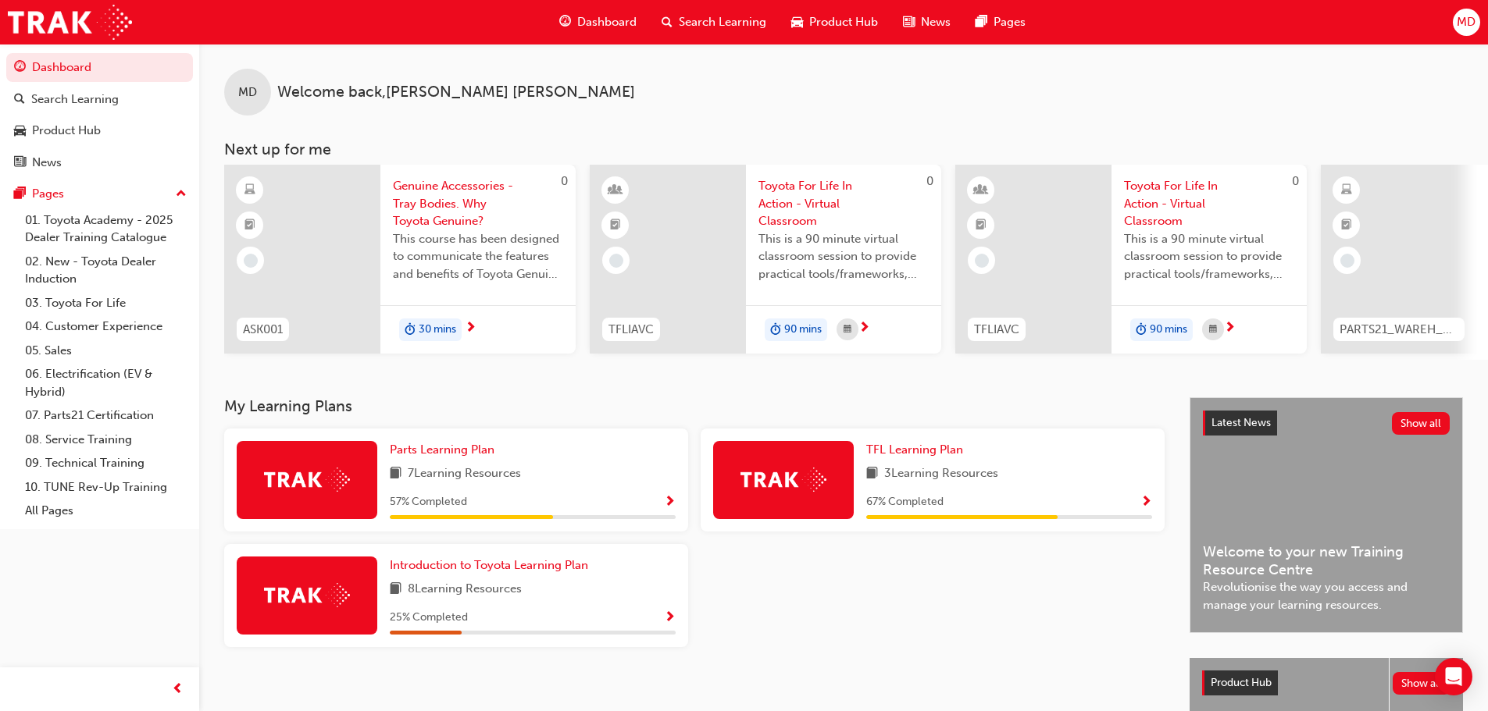
click at [903, 94] on div "MD Welcome back , Michael Deering" at bounding box center [843, 80] width 1288 height 72
